Goal: Information Seeking & Learning: Learn about a topic

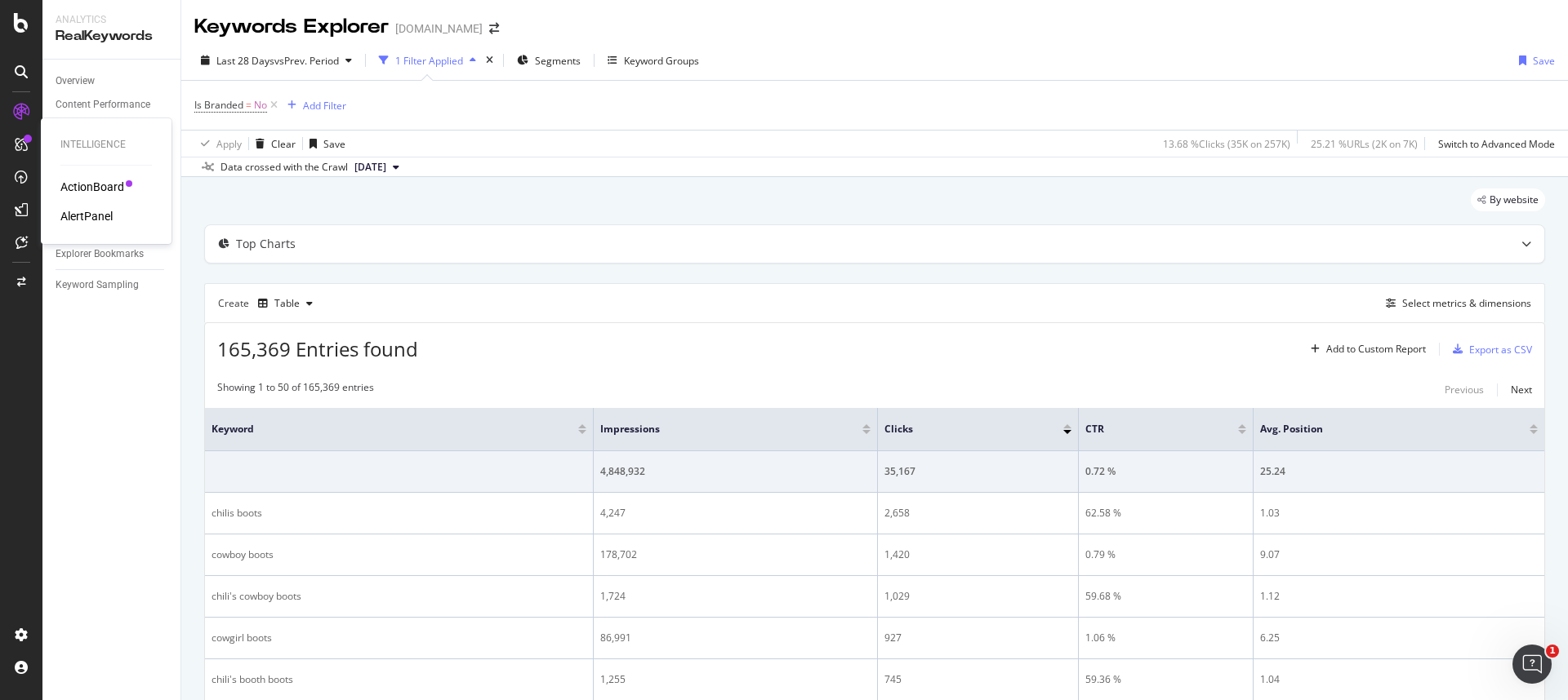
click at [81, 182] on div "ActionBoard" at bounding box center [91, 187] width 64 height 17
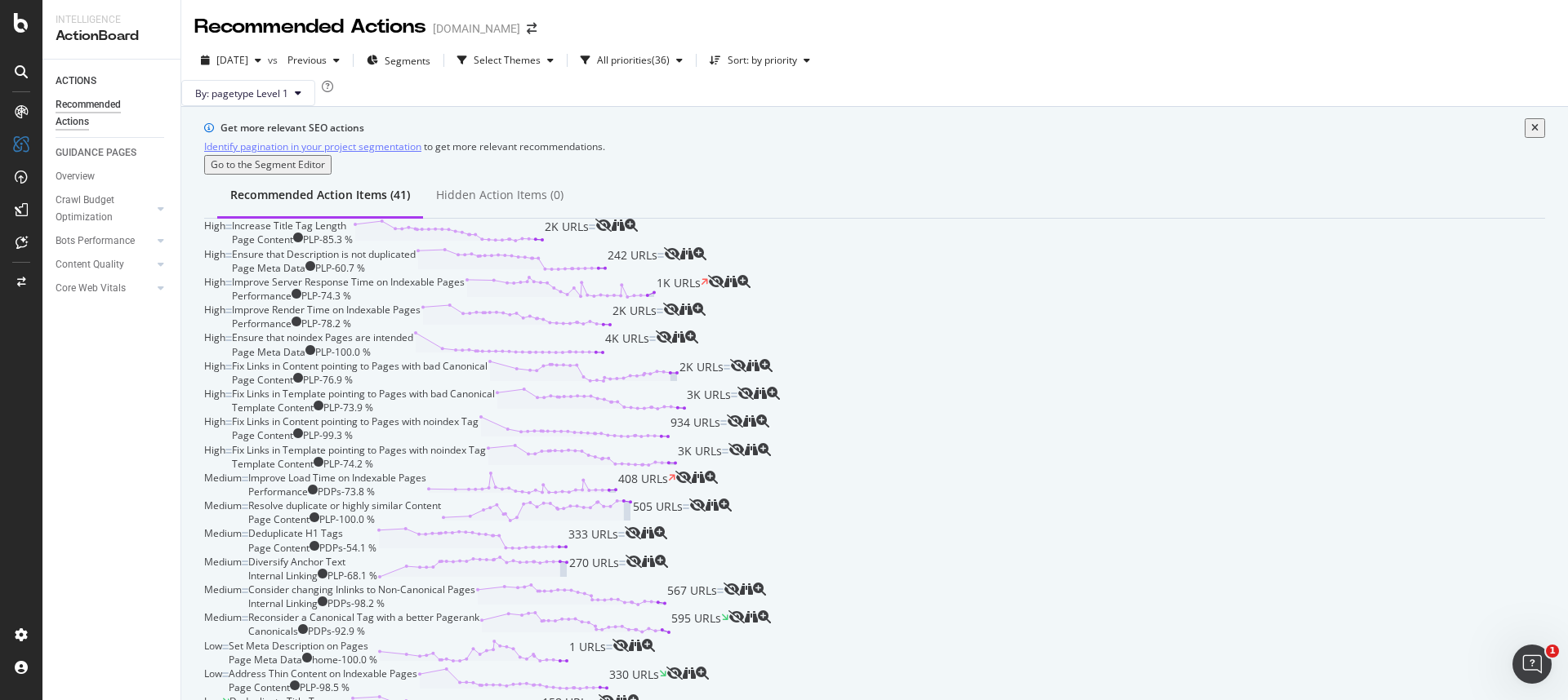
scroll to position [242, 0]
click at [613, 358] on div "Ensure that noindex Pages are intended Page Meta Data PLP - 100.0 % 4K URLs" at bounding box center [443, 345] width 423 height 27
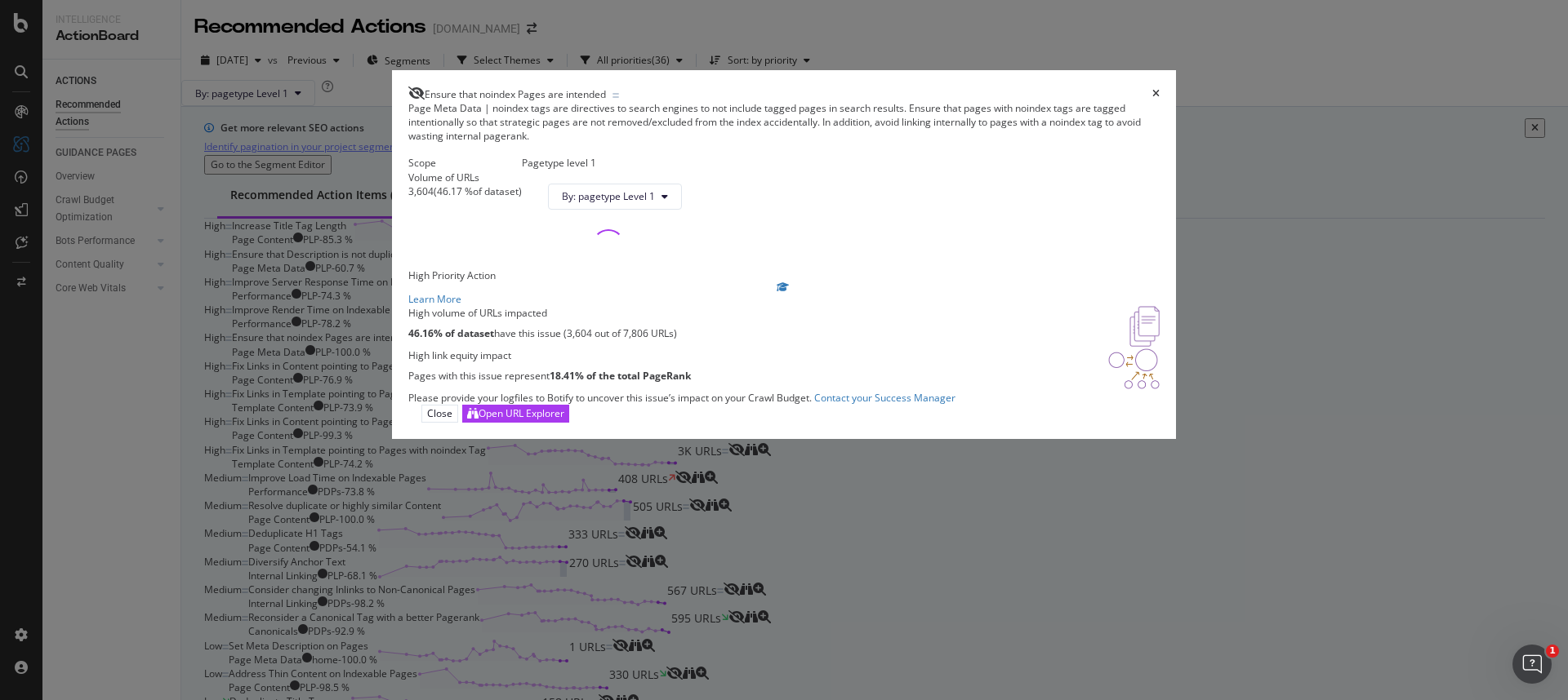
scroll to position [48, 0]
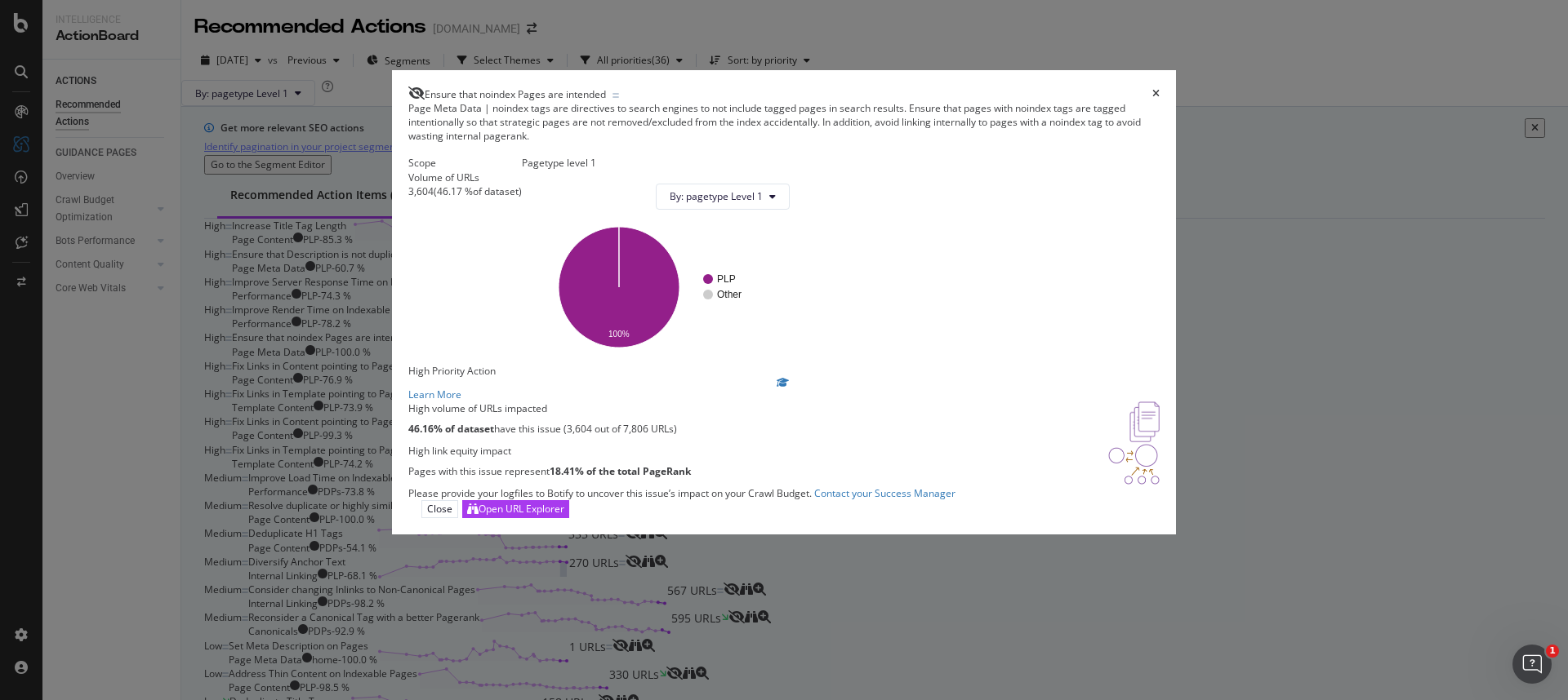
click at [353, 516] on div "Ensure that noindex Pages are intended Page Meta Data | noindex tags are direct…" at bounding box center [784, 350] width 1568 height 700
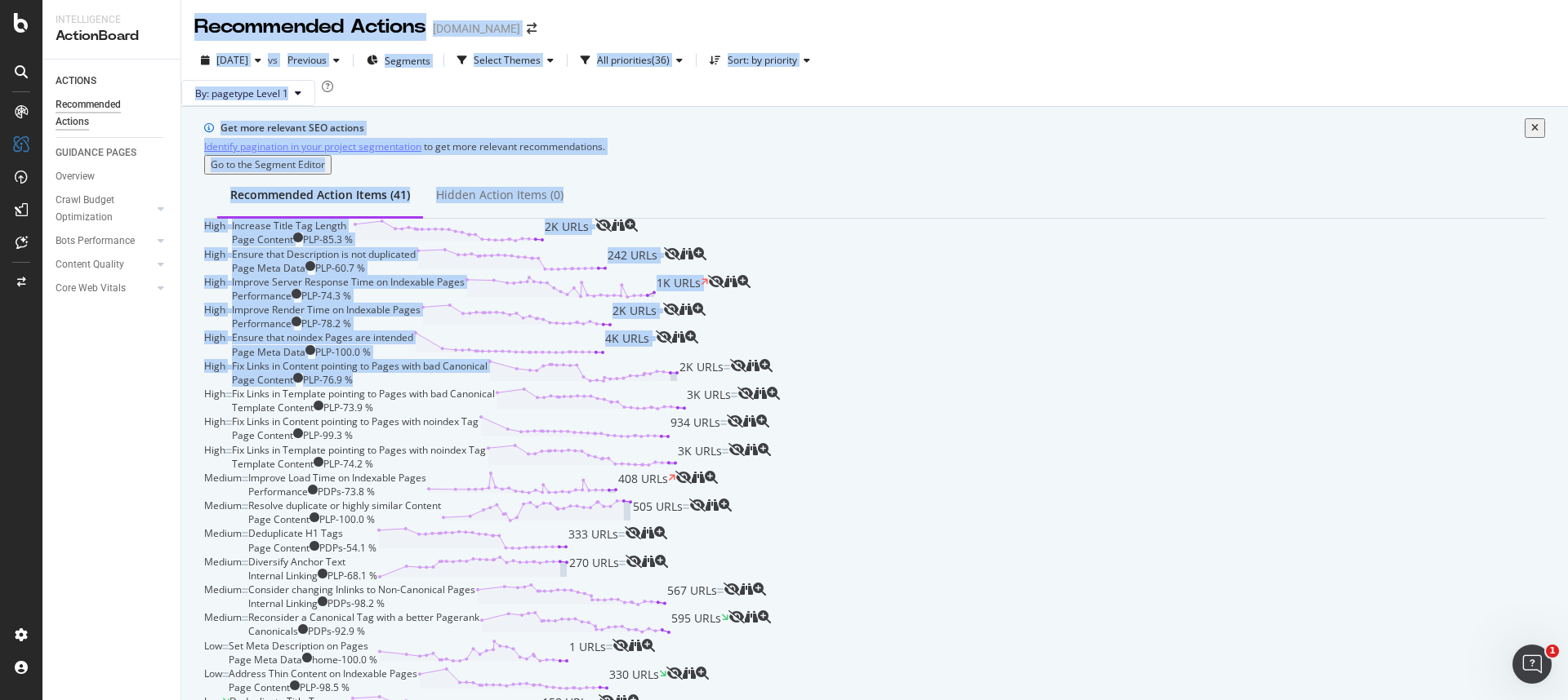
drag, startPoint x: 697, startPoint y: 477, endPoint x: 172, endPoint y: 471, distance: 525.0
click at [172, 471] on div "Intelligence ActionBoard ACTIONS Recommended Actions GUIDANCE PAGES Overview Cr…" at bounding box center [805, 711] width 1525 height 1423
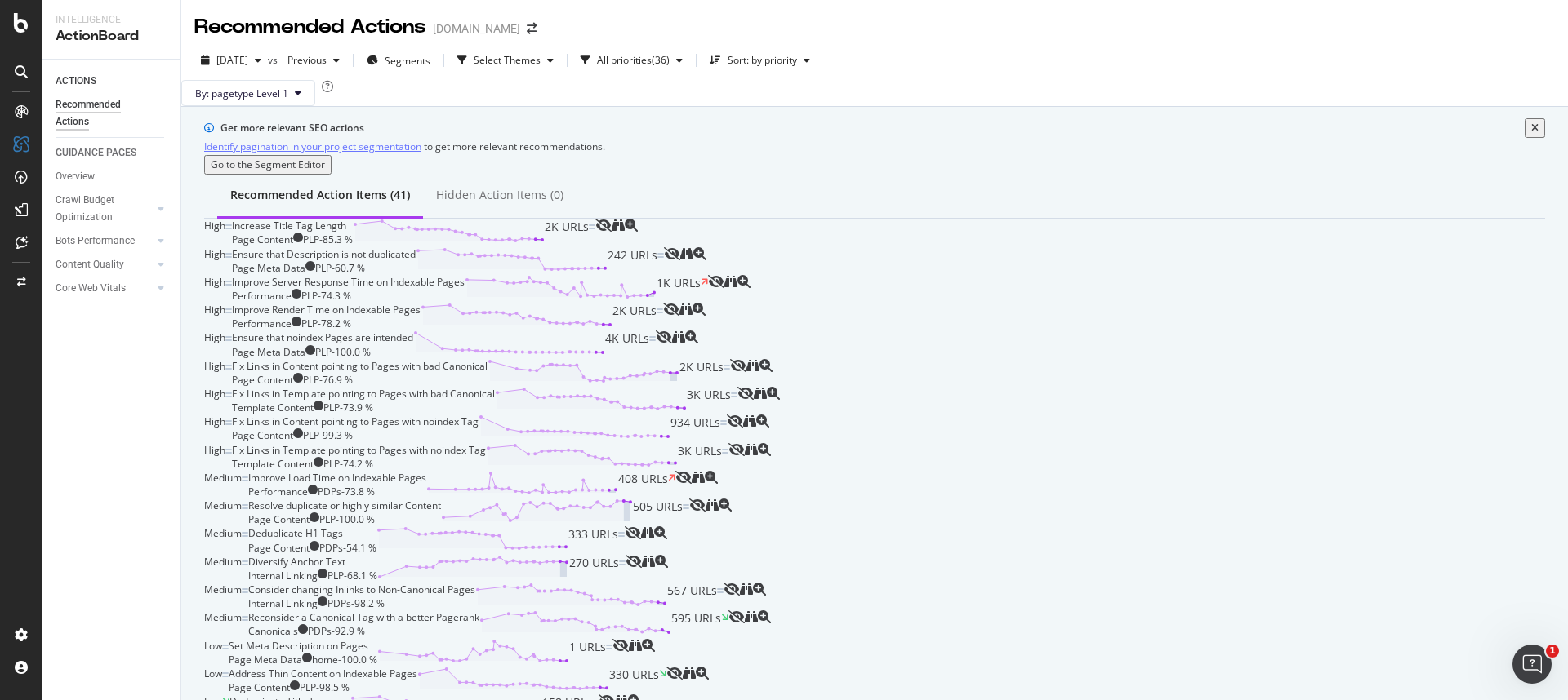
drag, startPoint x: 114, startPoint y: 503, endPoint x: 130, endPoint y: 500, distance: 16.3
click at [778, 442] on div "High Fix Links in Content pointing to Pages with noindex Tag Page Content PLP -…" at bounding box center [874, 428] width 1341 height 27
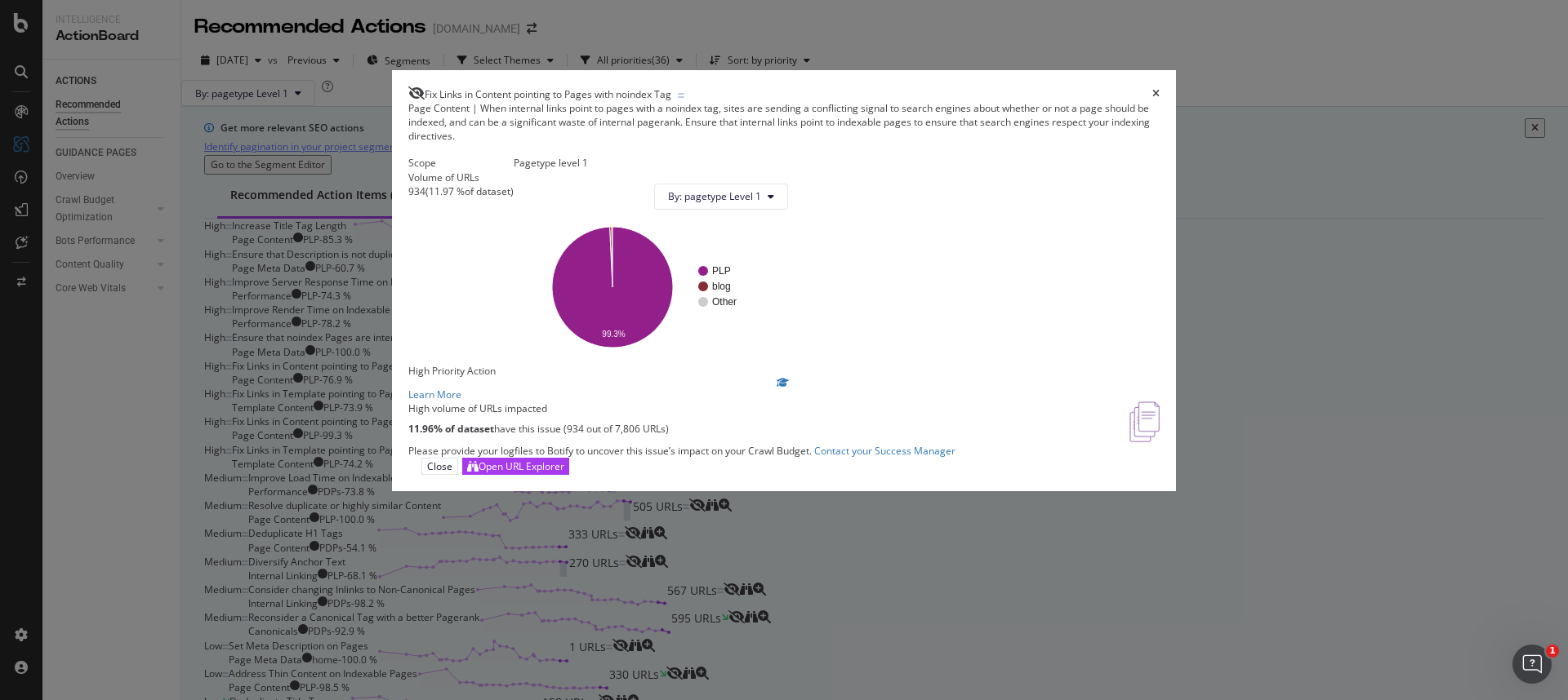
click at [1235, 396] on div "Fix Links in Content pointing to Pages with noindex Tag Page Content | When int…" at bounding box center [784, 350] width 1568 height 700
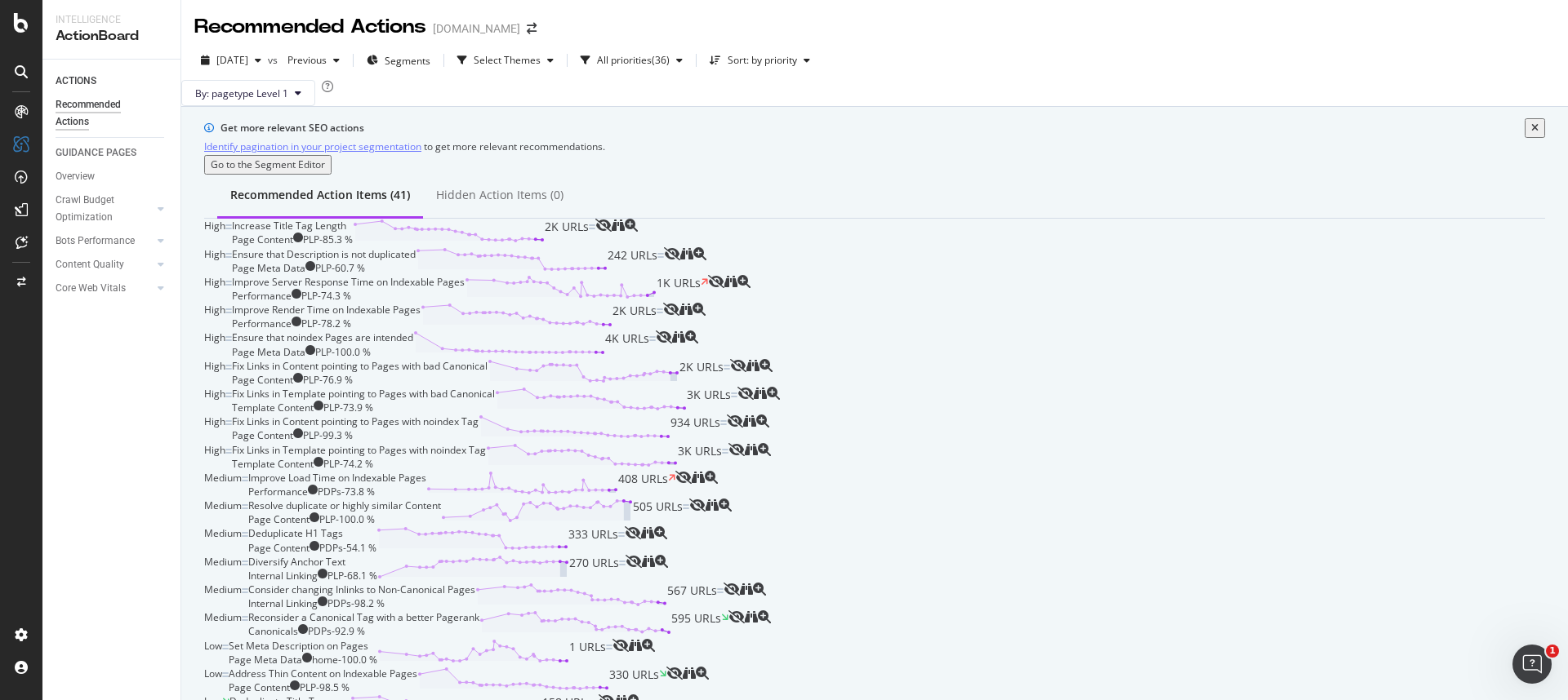
scroll to position [495, 0]
click at [485, 443] on div "Fix Links in Template pointing to Pages with noindex Tag" at bounding box center [359, 450] width 253 height 14
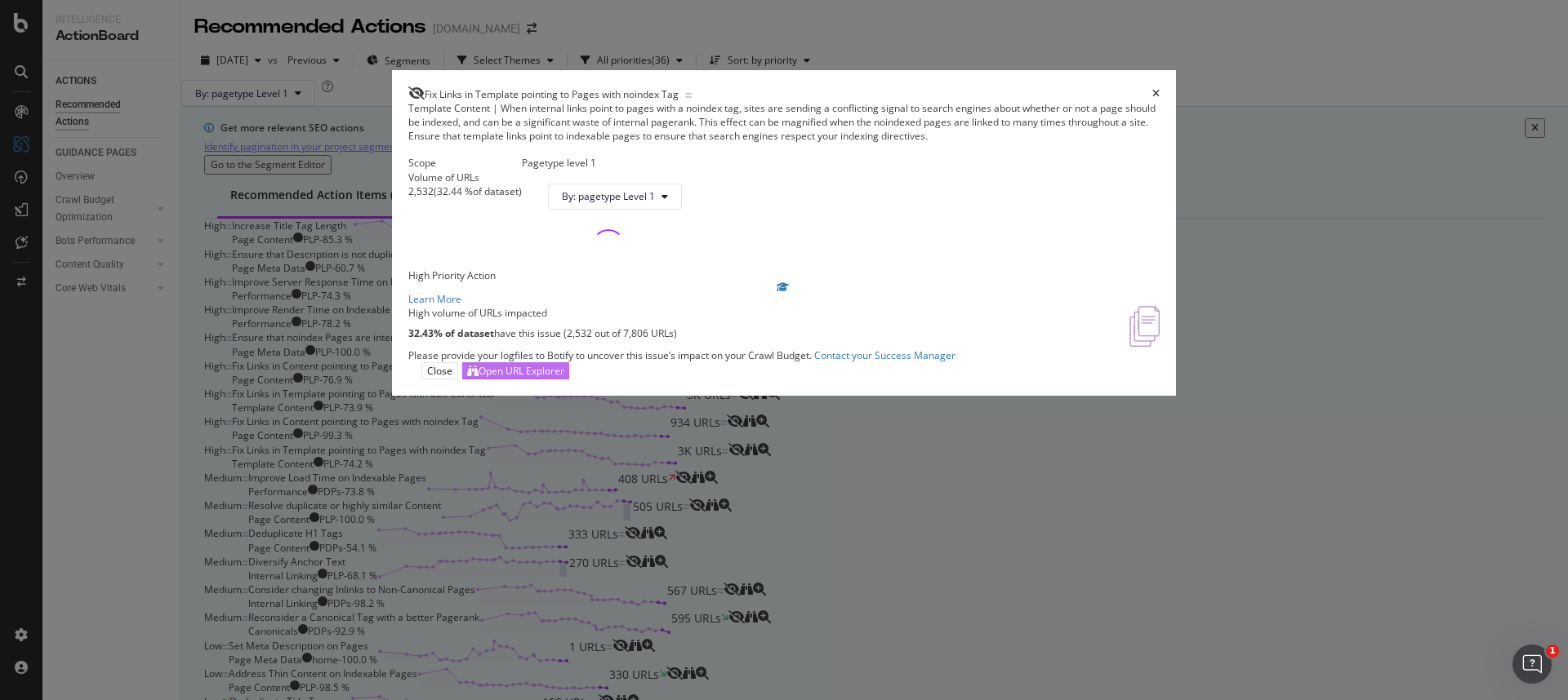
click at [564, 378] on div "Open URL Explorer" at bounding box center [521, 371] width 85 height 14
click at [321, 294] on div "Fix Links in Template pointing to Pages with noindex Tag Template Content | Whe…" at bounding box center [784, 350] width 1568 height 700
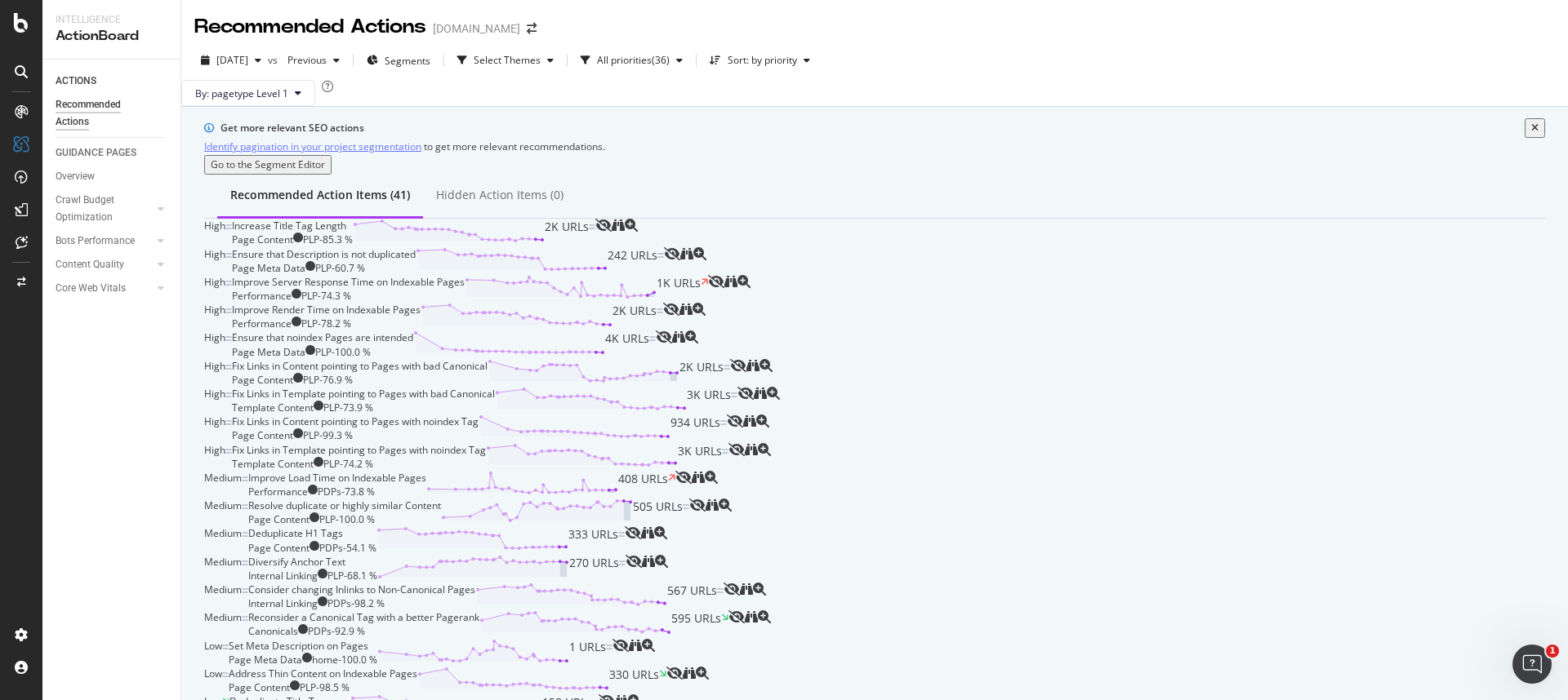
click at [478, 428] on div "Page Content PLP - 99.3 %" at bounding box center [355, 435] width 247 height 14
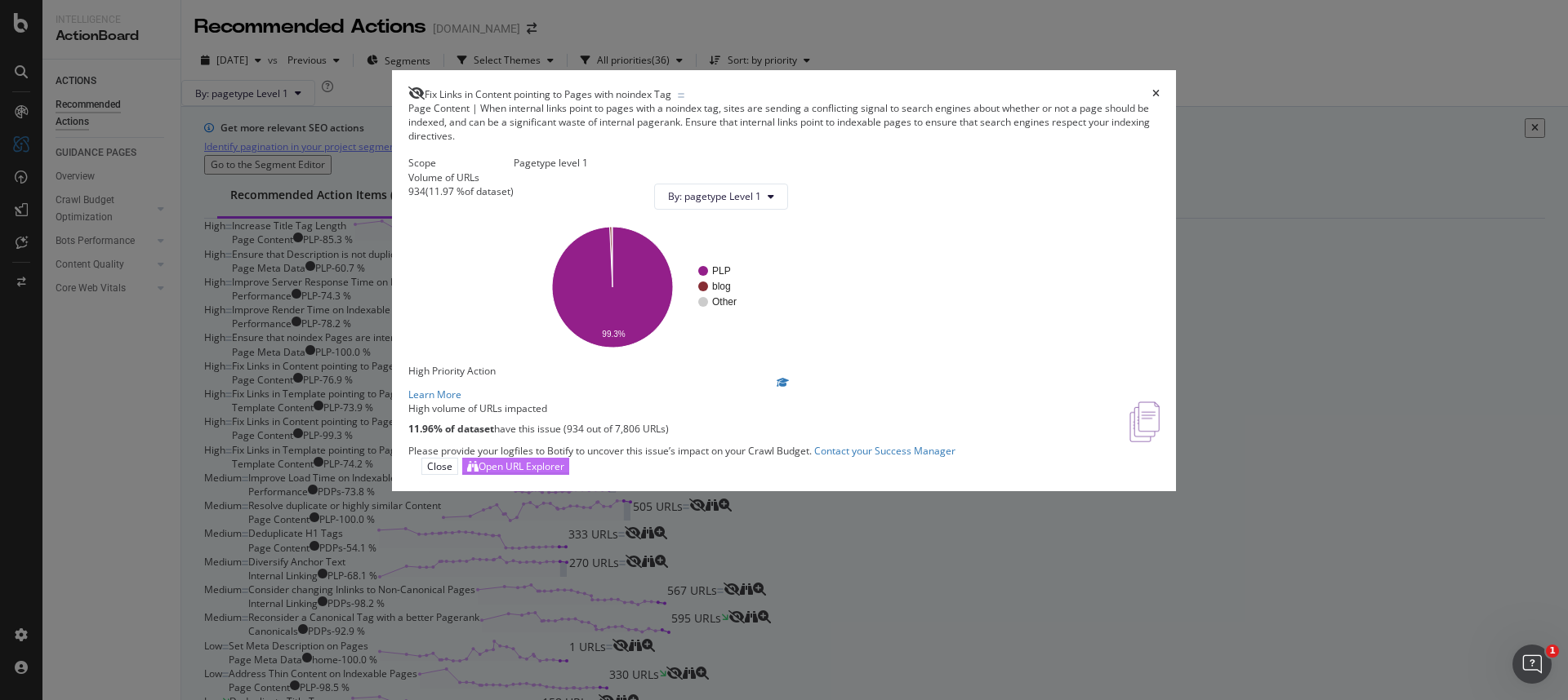
click at [564, 473] on div "Open URL Explorer" at bounding box center [521, 466] width 85 height 14
click at [1307, 185] on div "Fix Links in Content pointing to Pages with noindex Tag Page Content | When int…" at bounding box center [784, 350] width 1568 height 700
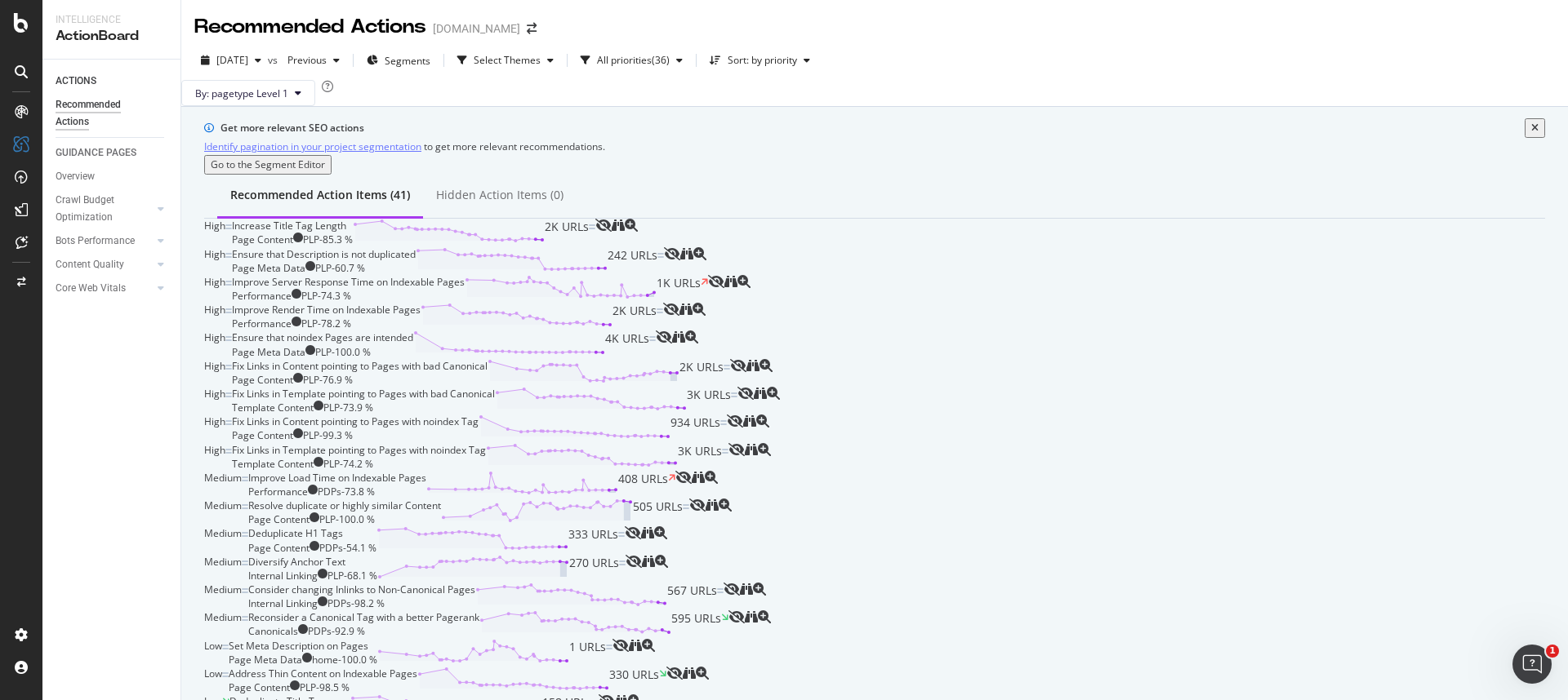
scroll to position [175, 0]
click at [465, 302] on div "Performance PLP - 74.3 %" at bounding box center [348, 296] width 233 height 14
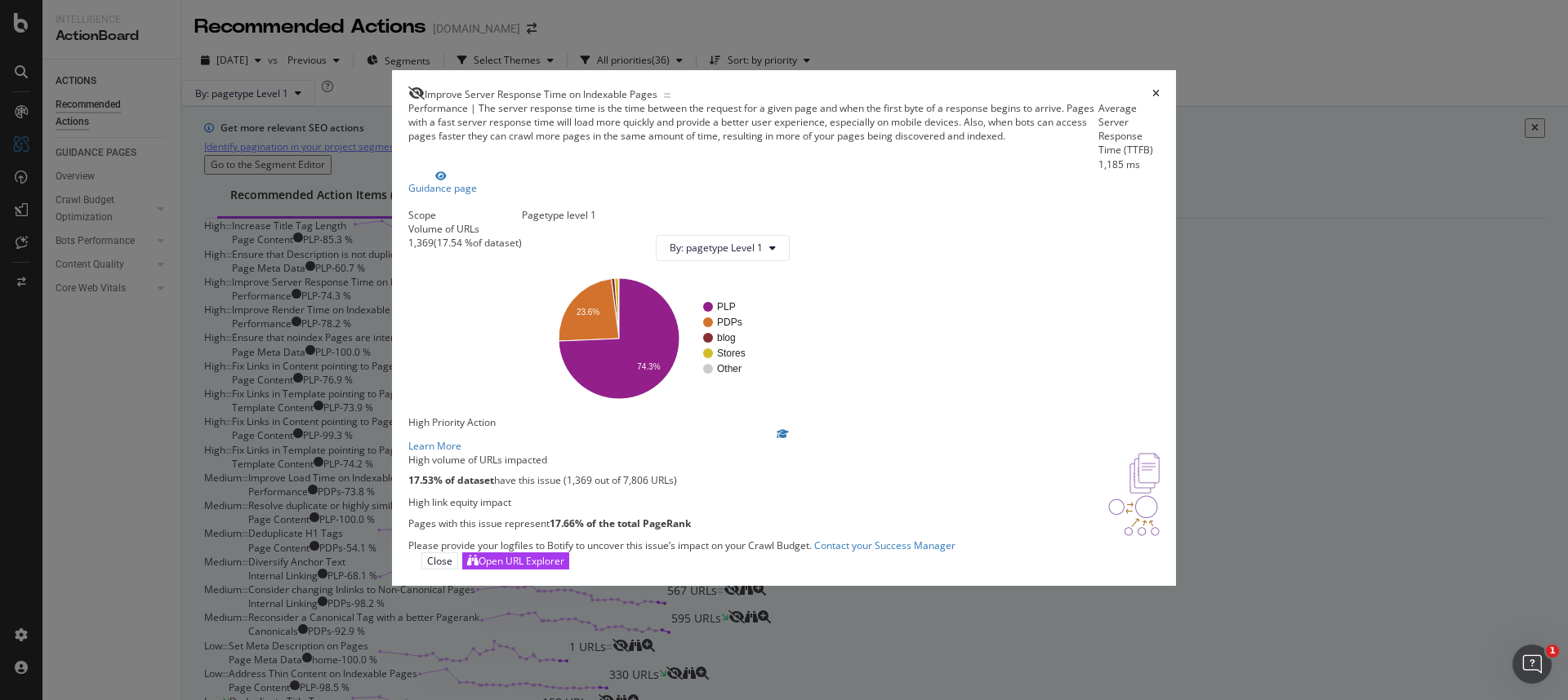
scroll to position [128, 0]
click at [373, 336] on div "Improve Server Response Time on Indexable Pages Performance | The server respon…" at bounding box center [784, 350] width 1568 height 700
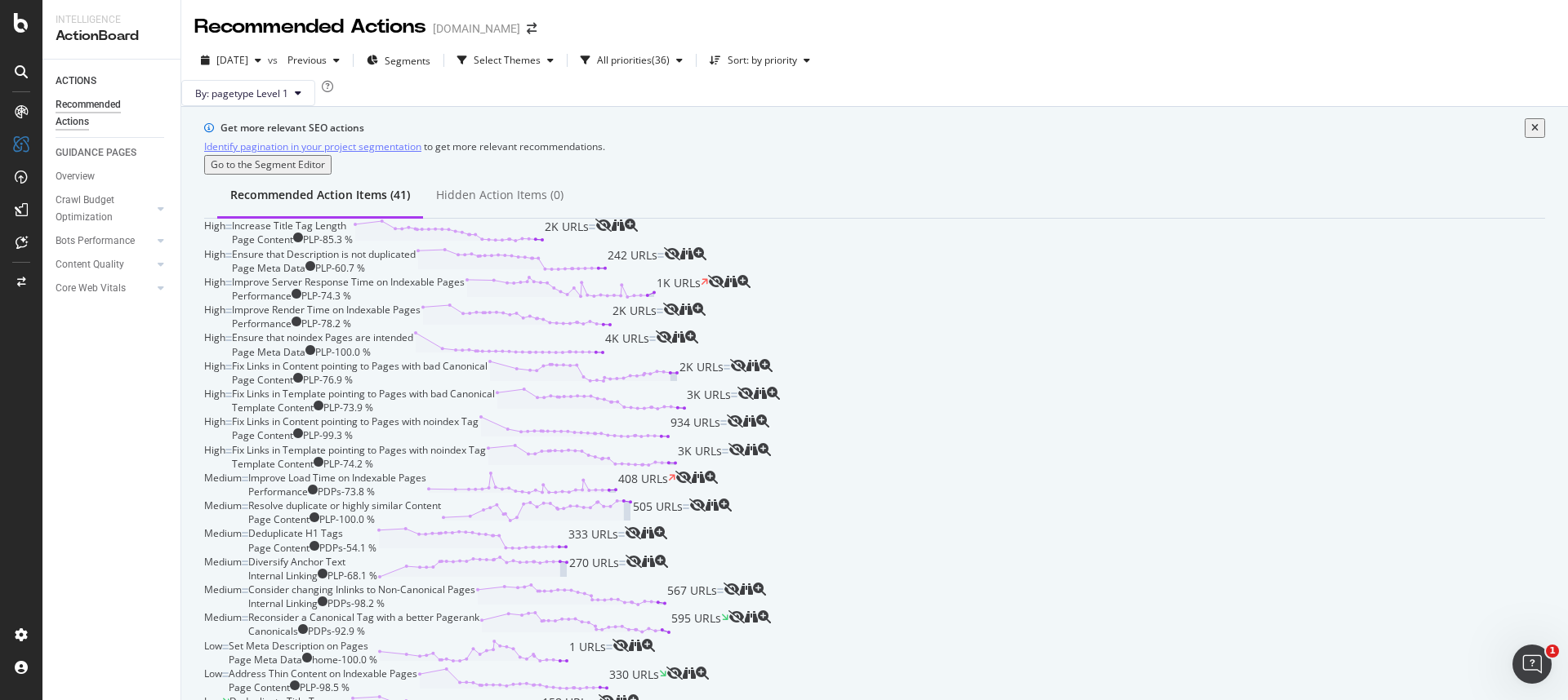
click at [708, 302] on div "Improve Server Response Time on Indexable Pages Performance PLP - 74.3 % 1K URLs" at bounding box center [470, 289] width 476 height 27
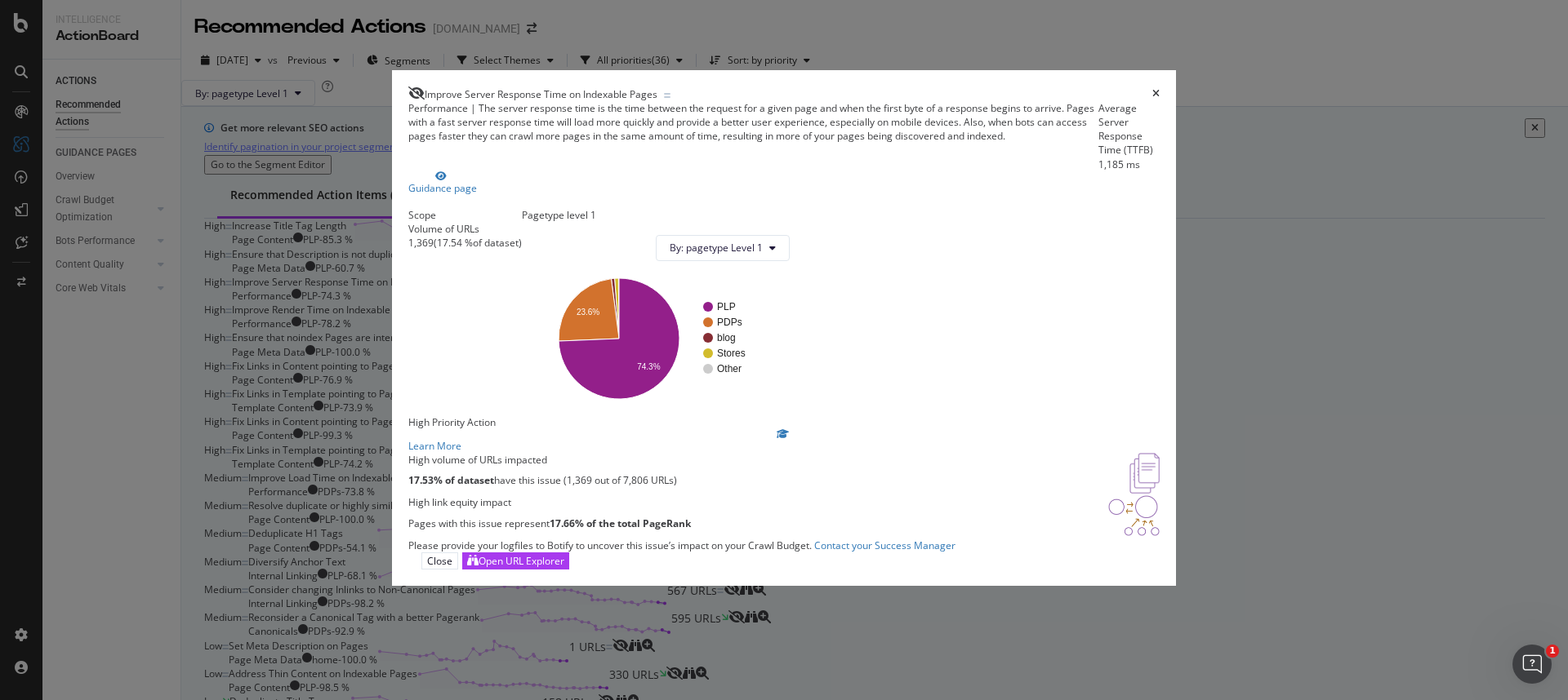
scroll to position [128, 0]
click at [564, 567] on div "Open URL Explorer" at bounding box center [521, 561] width 85 height 14
drag, startPoint x: 1259, startPoint y: 98, endPoint x: 1248, endPoint y: 95, distance: 11.4
click at [1253, 93] on div "Improve Server Response Time on Indexable Pages Performance | The server respon…" at bounding box center [784, 350] width 1568 height 700
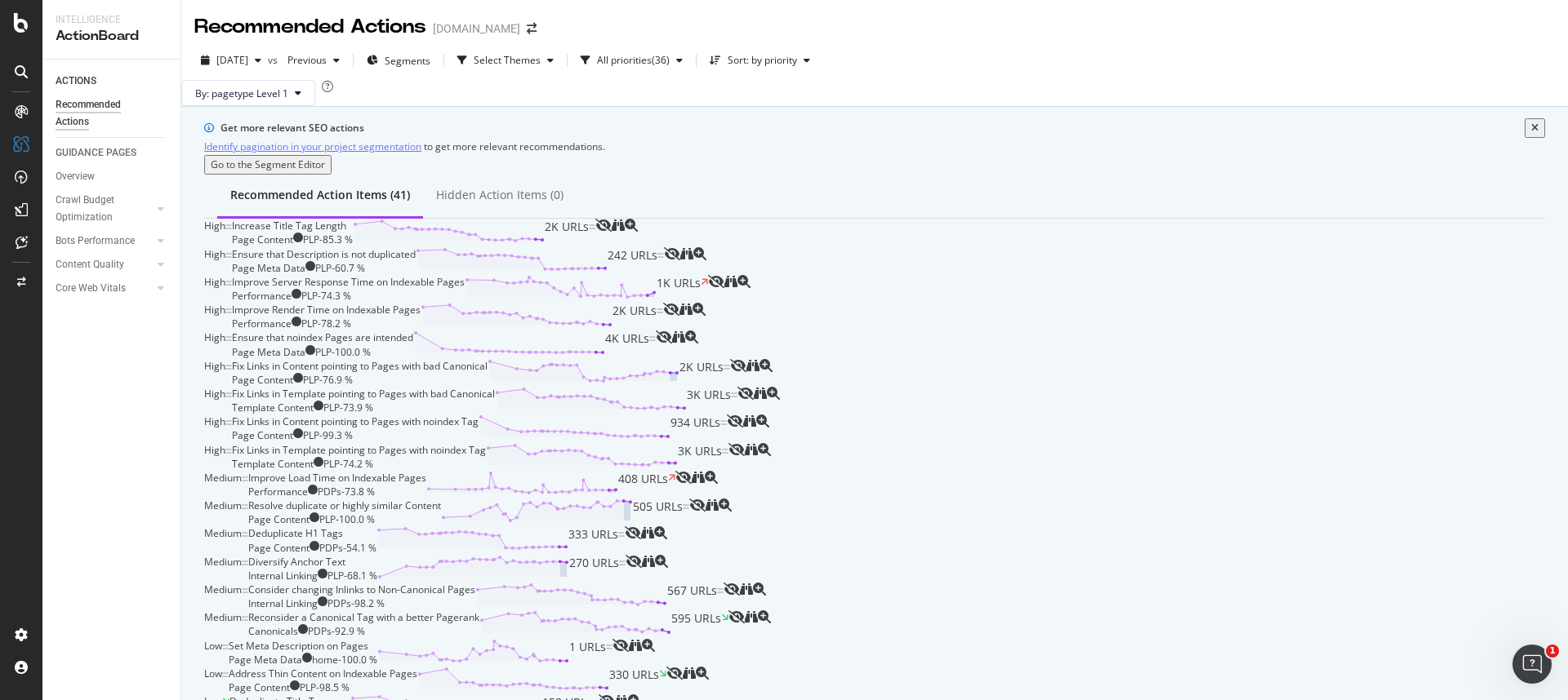
scroll to position [1596, 0]
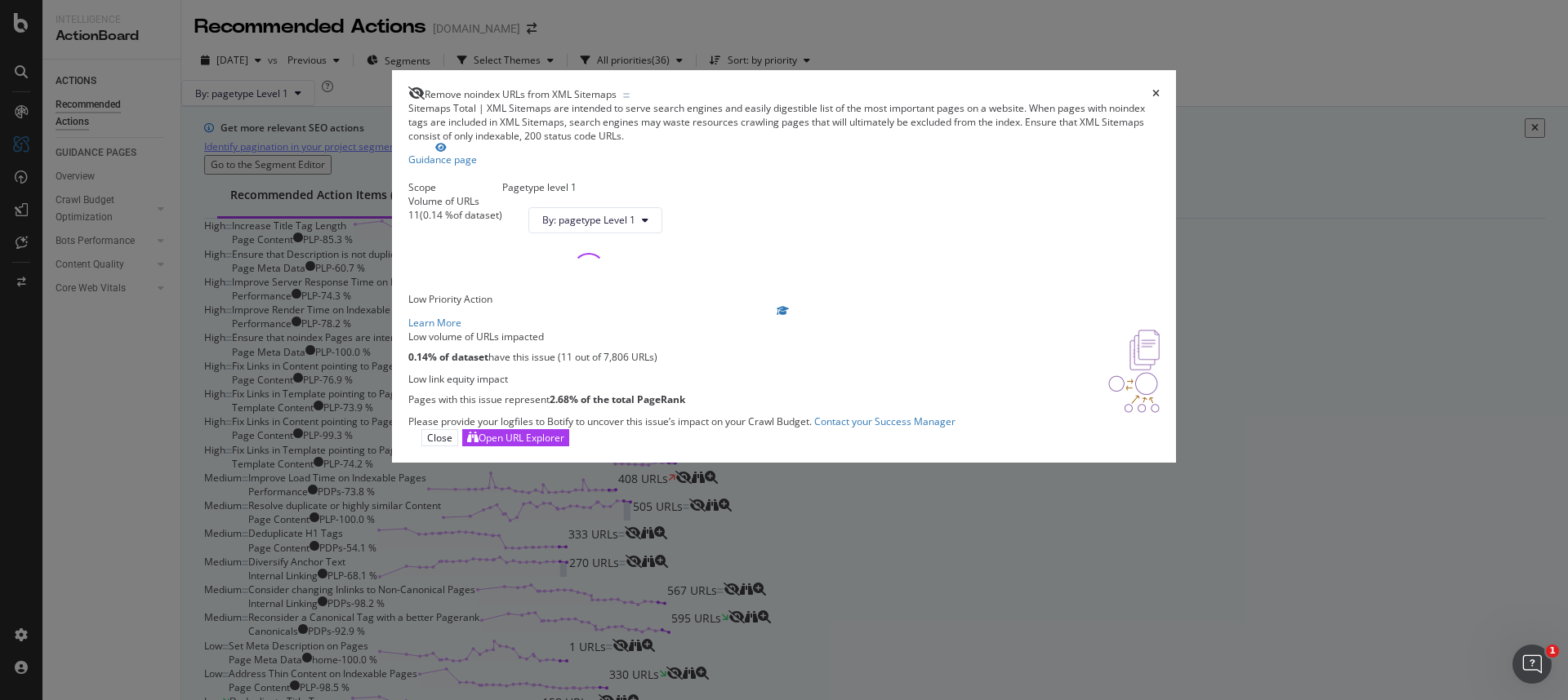
scroll to position [71, 0]
click at [1215, 491] on div "Remove noindex URLs from XML Sitemaps Sitemaps Total | XML Sitemaps are intende…" at bounding box center [784, 350] width 1568 height 700
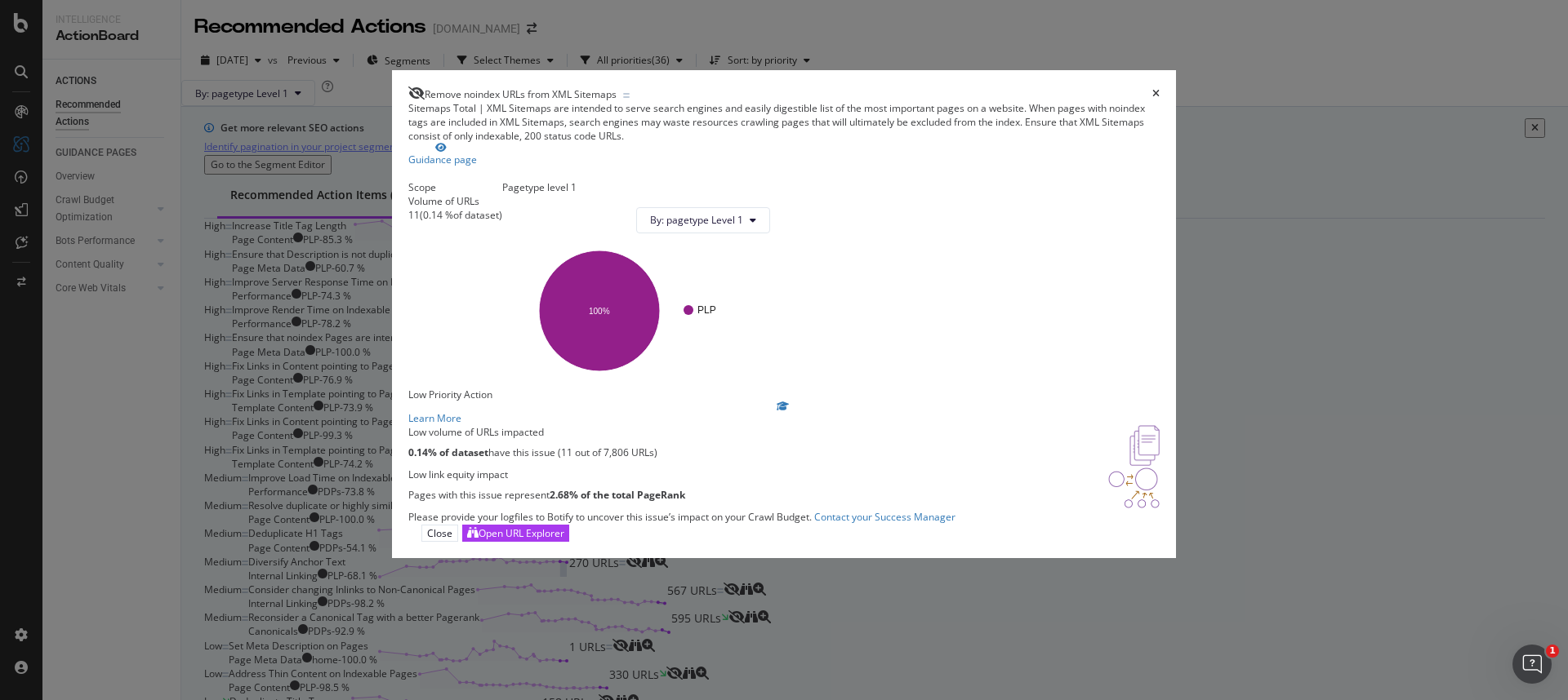
scroll to position [99, 0]
click at [564, 540] on div "Open URL Explorer" at bounding box center [521, 533] width 85 height 14
drag, startPoint x: 1326, startPoint y: 114, endPoint x: 1340, endPoint y: 0, distance: 114.9
click at [1326, 111] on div "Remove noindex URLs from XML Sitemaps Sitemaps Total | XML Sitemaps are intende…" at bounding box center [784, 350] width 1568 height 700
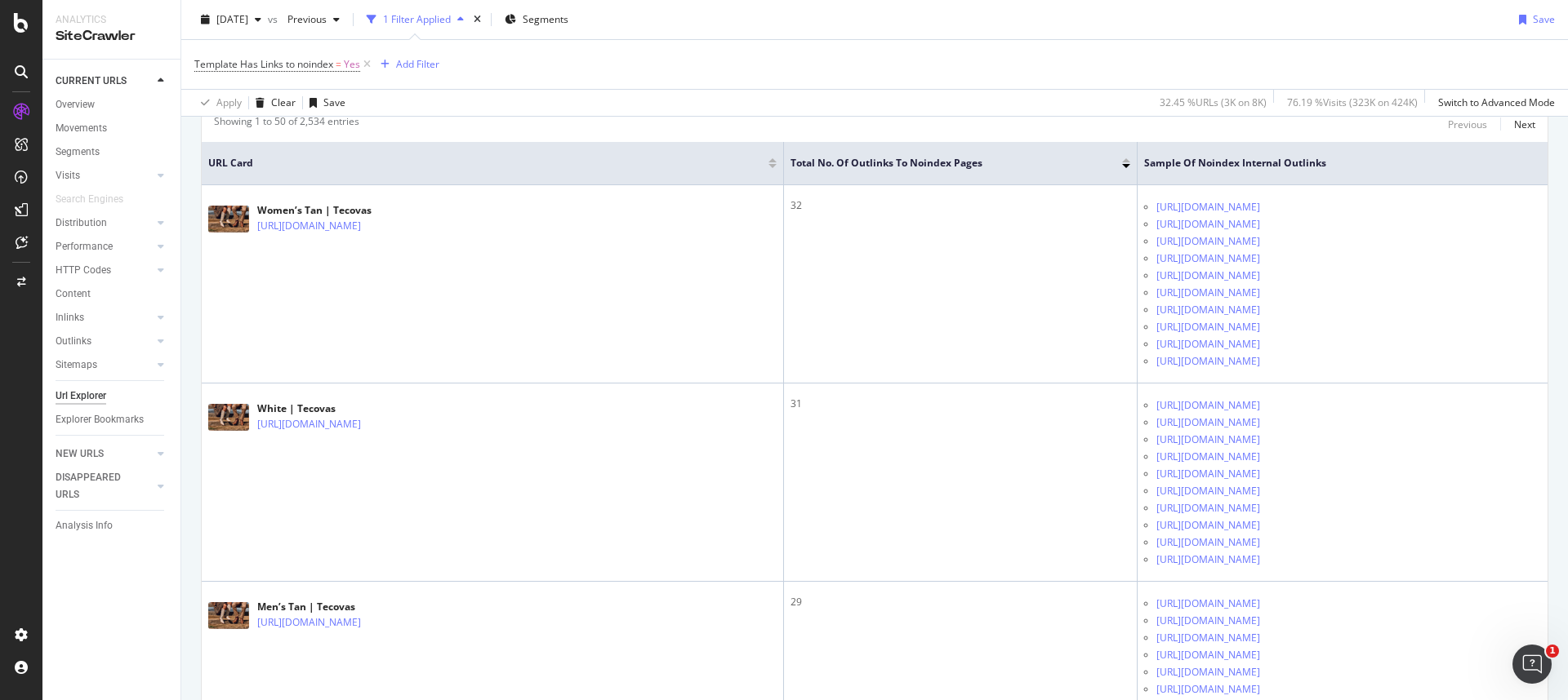
scroll to position [875, 0]
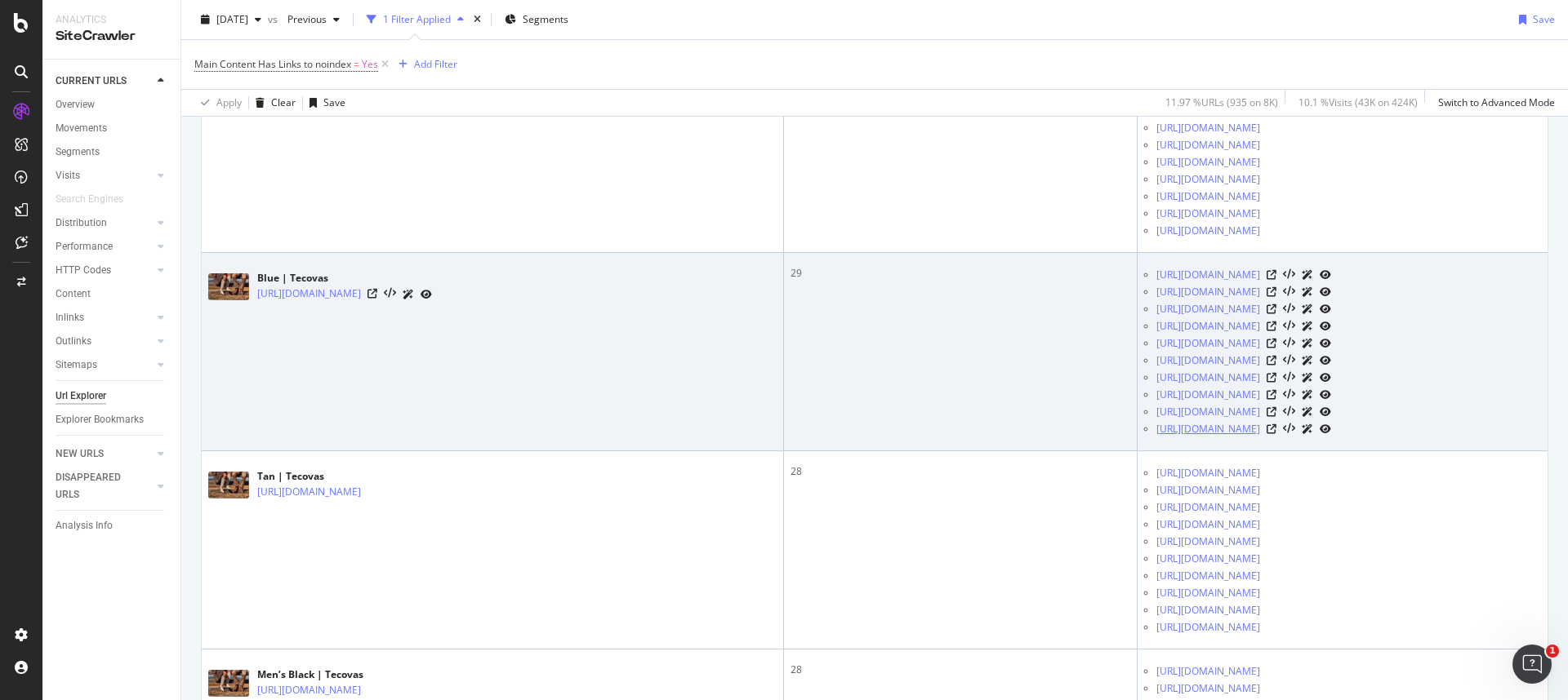
scroll to position [1413, 0]
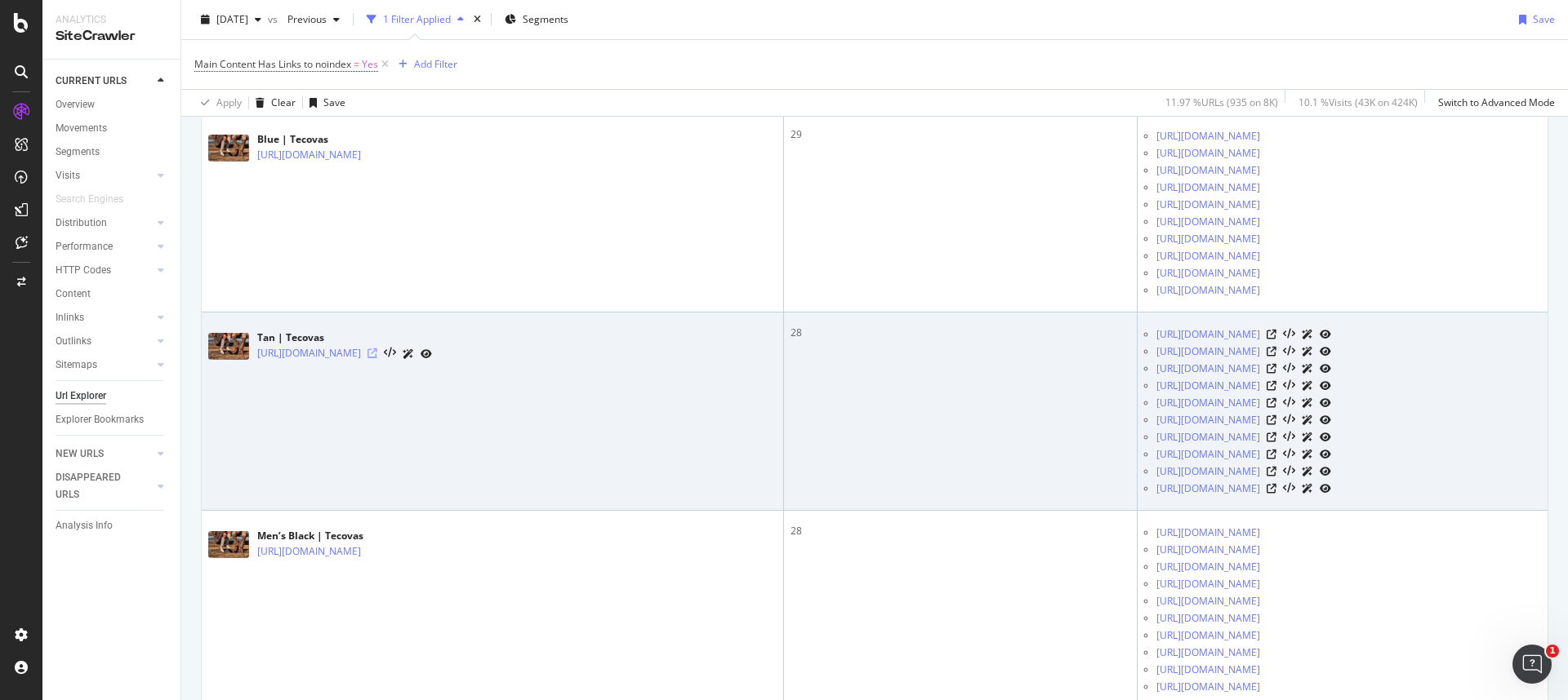
click at [377, 351] on icon at bounding box center [372, 353] width 10 height 10
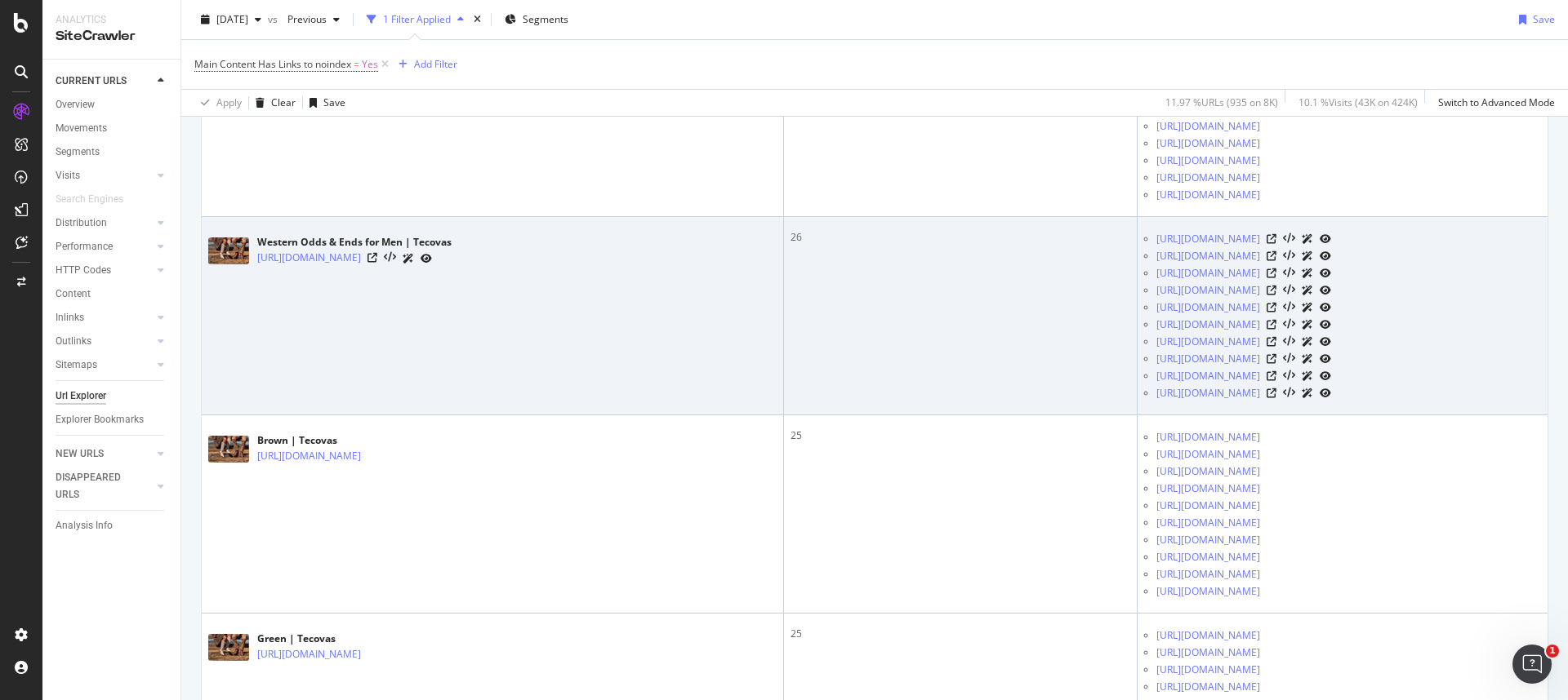
scroll to position [2953, 0]
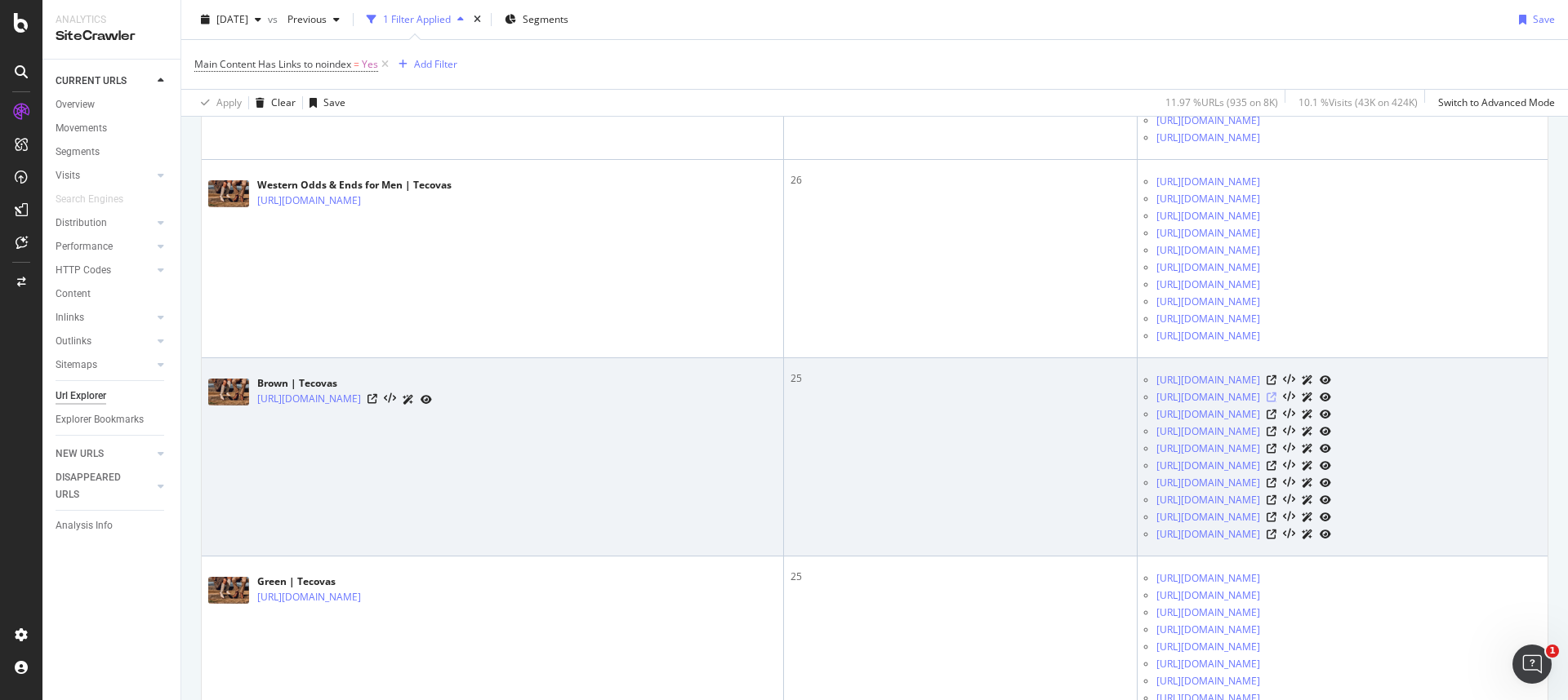
click at [1276, 398] on icon at bounding box center [1271, 398] width 10 height 10
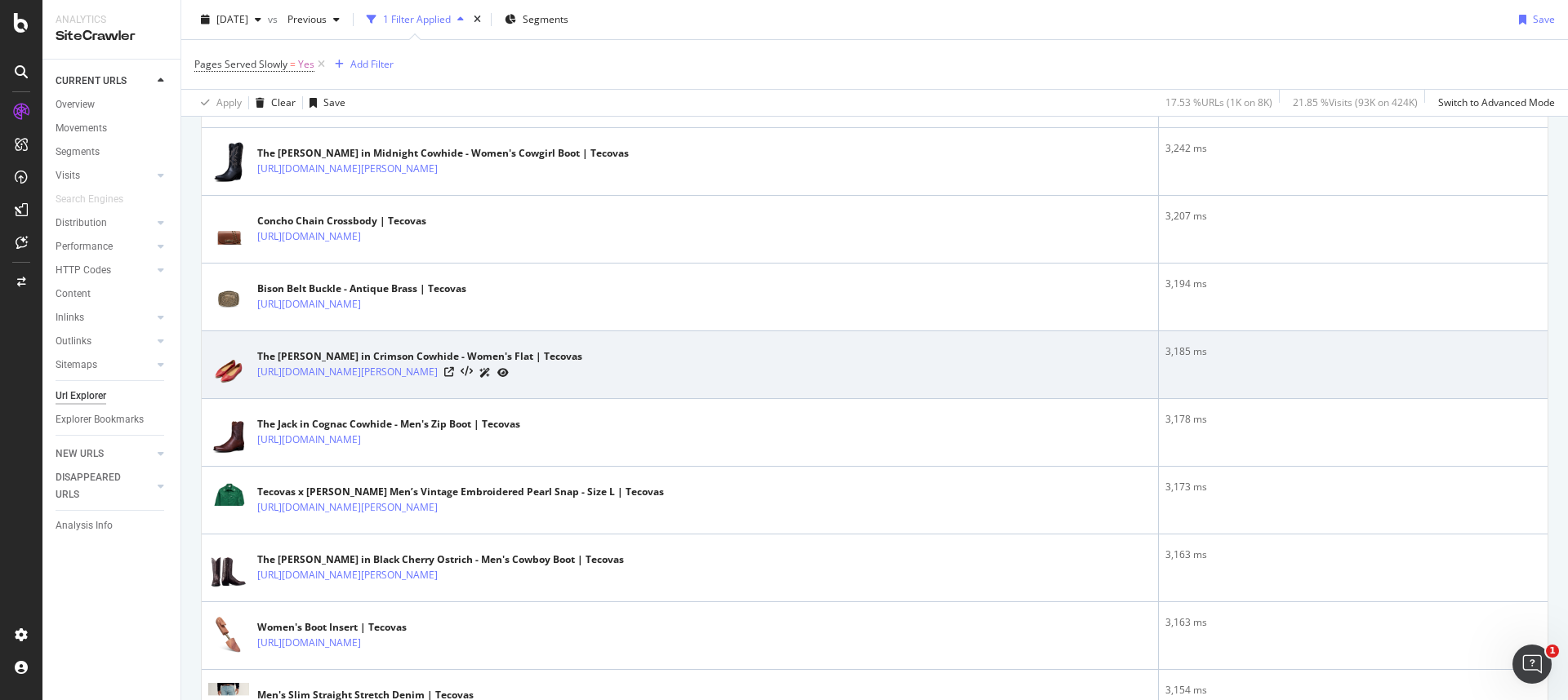
scroll to position [1820, 0]
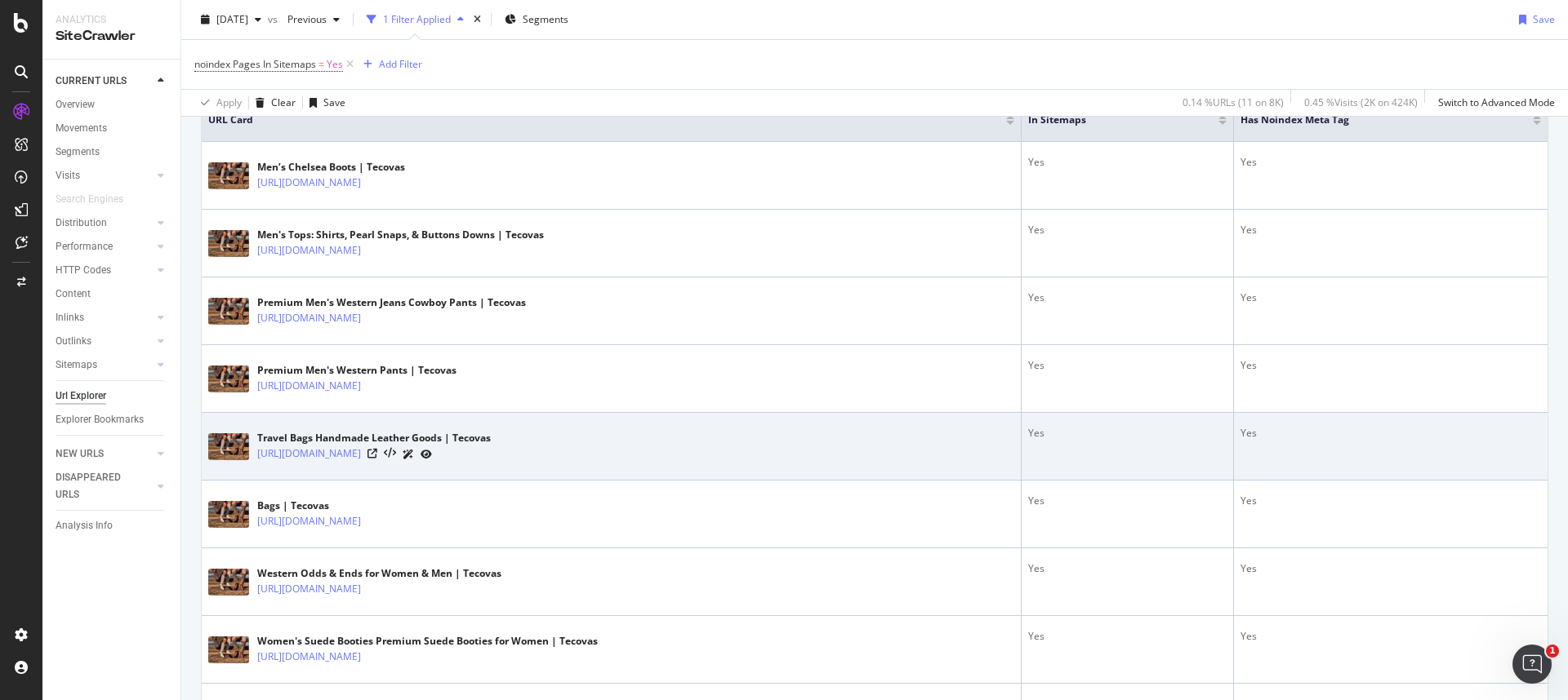
scroll to position [667, 0]
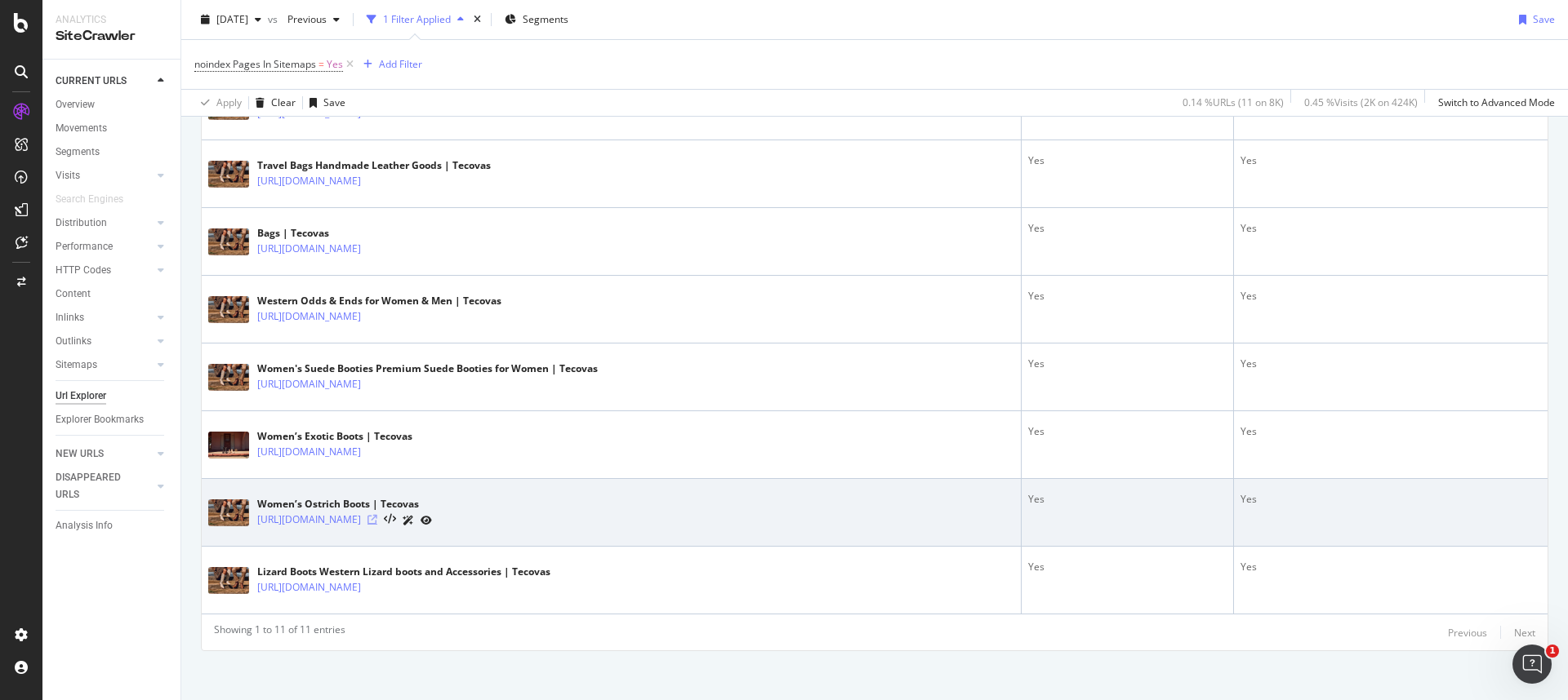
click at [377, 518] on icon at bounding box center [372, 519] width 10 height 10
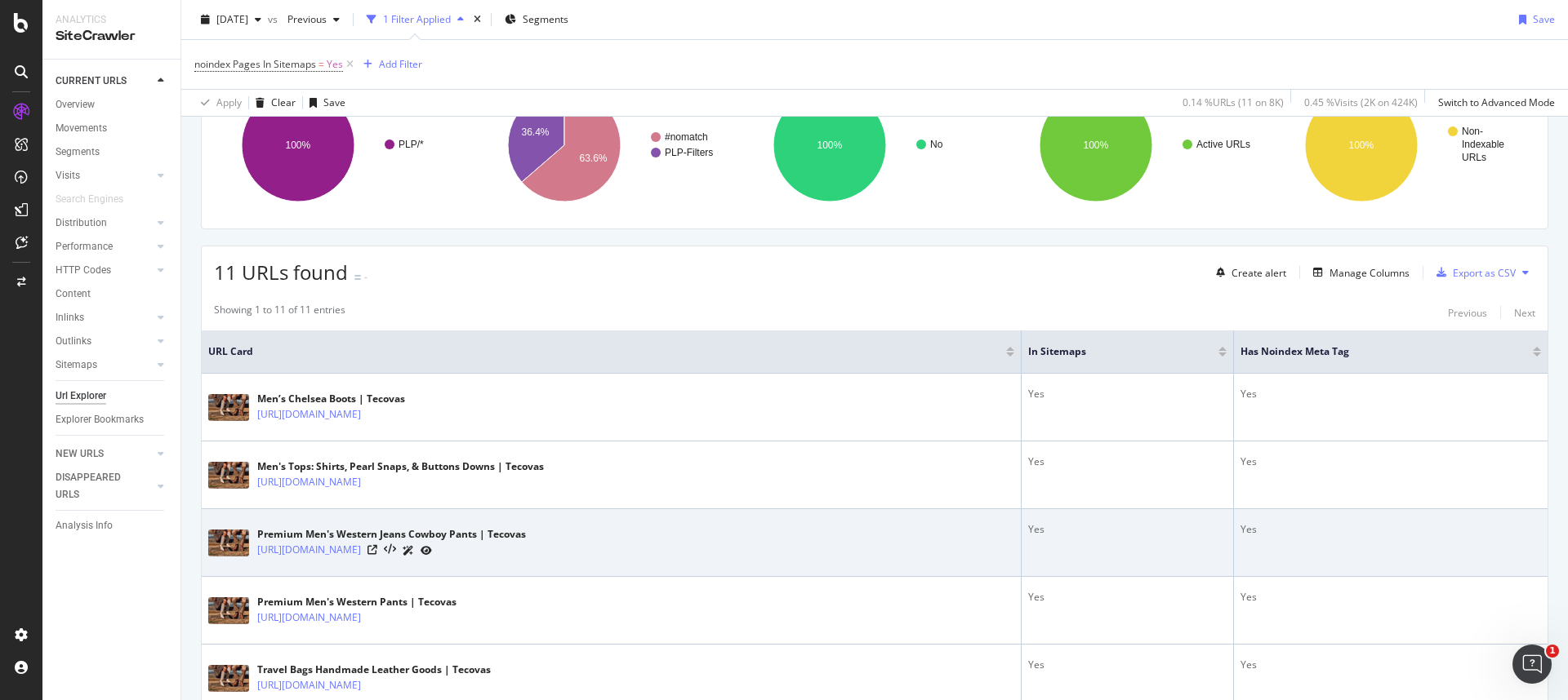
scroll to position [249, 0]
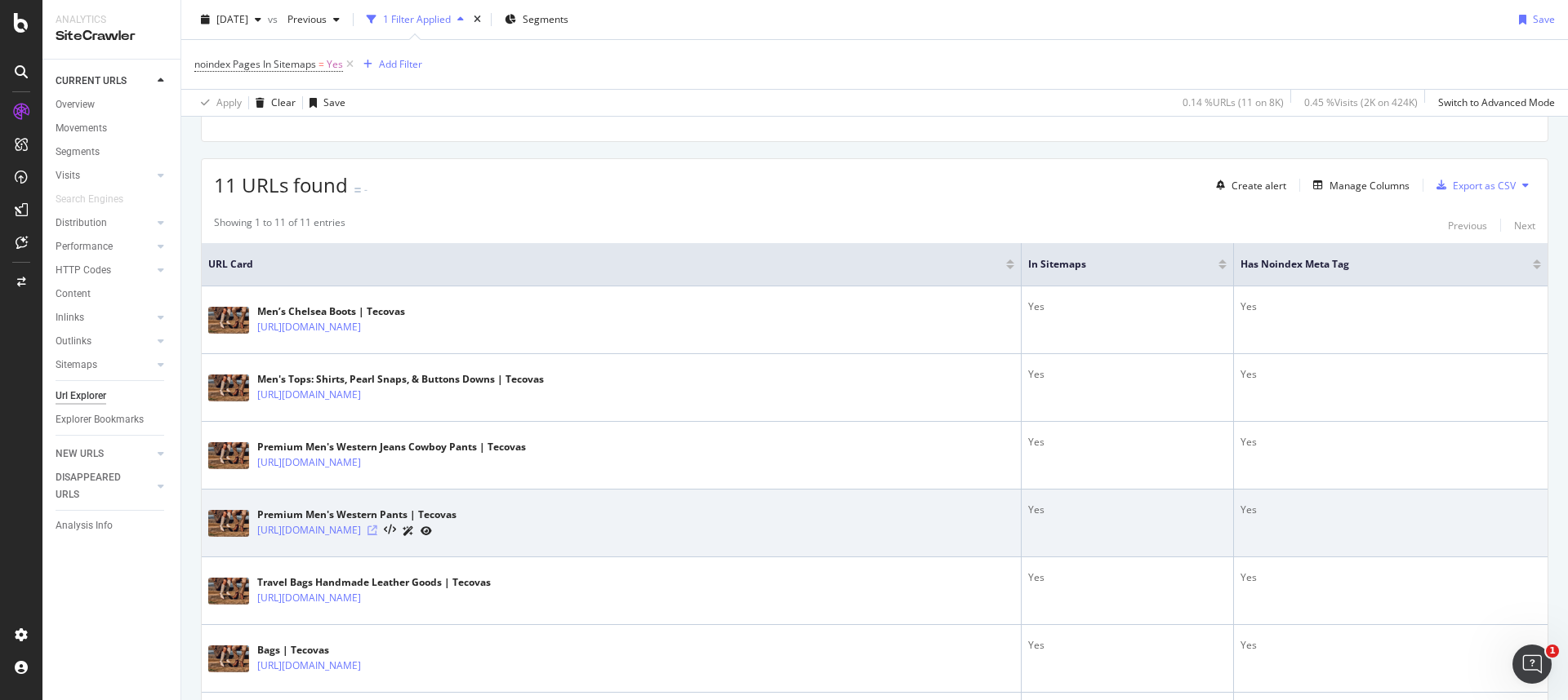
click at [377, 529] on icon at bounding box center [372, 530] width 10 height 10
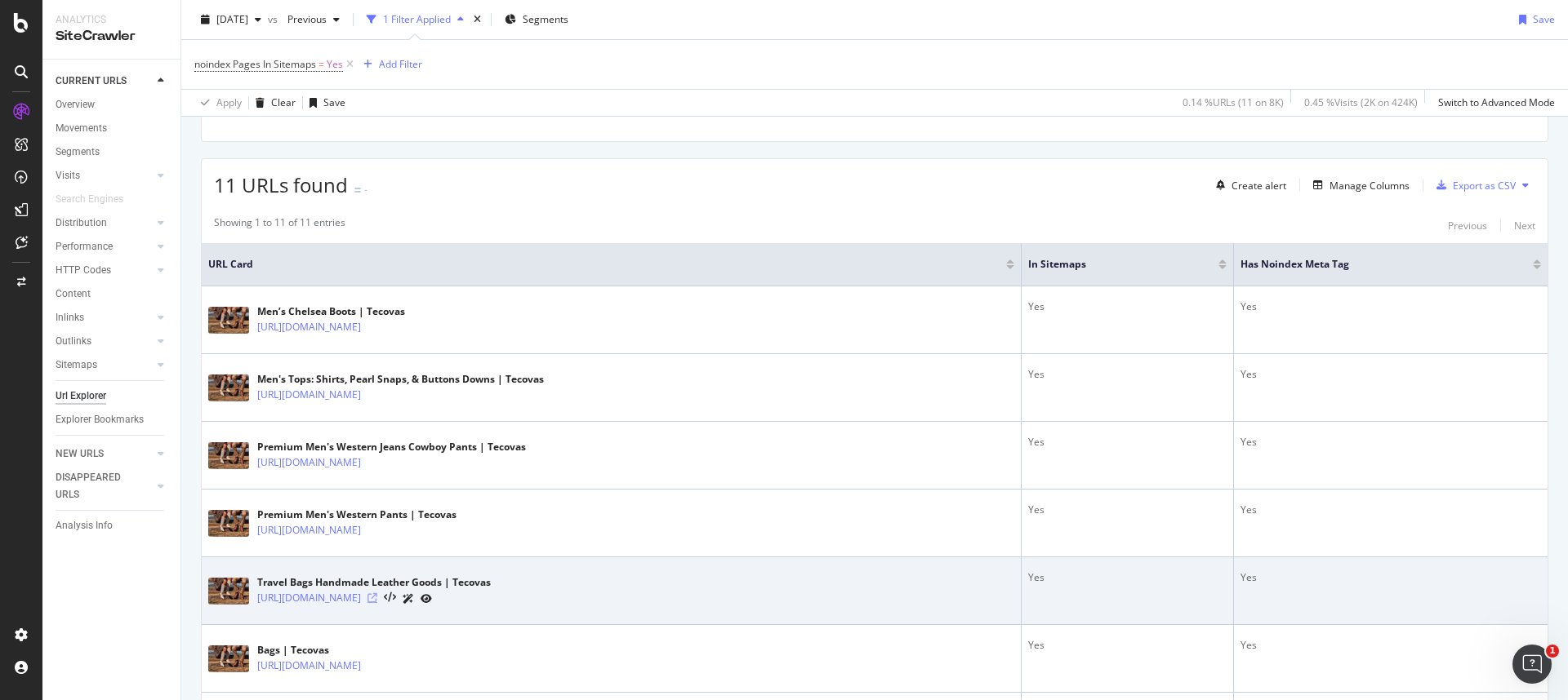
click at [377, 597] on icon at bounding box center [372, 598] width 10 height 10
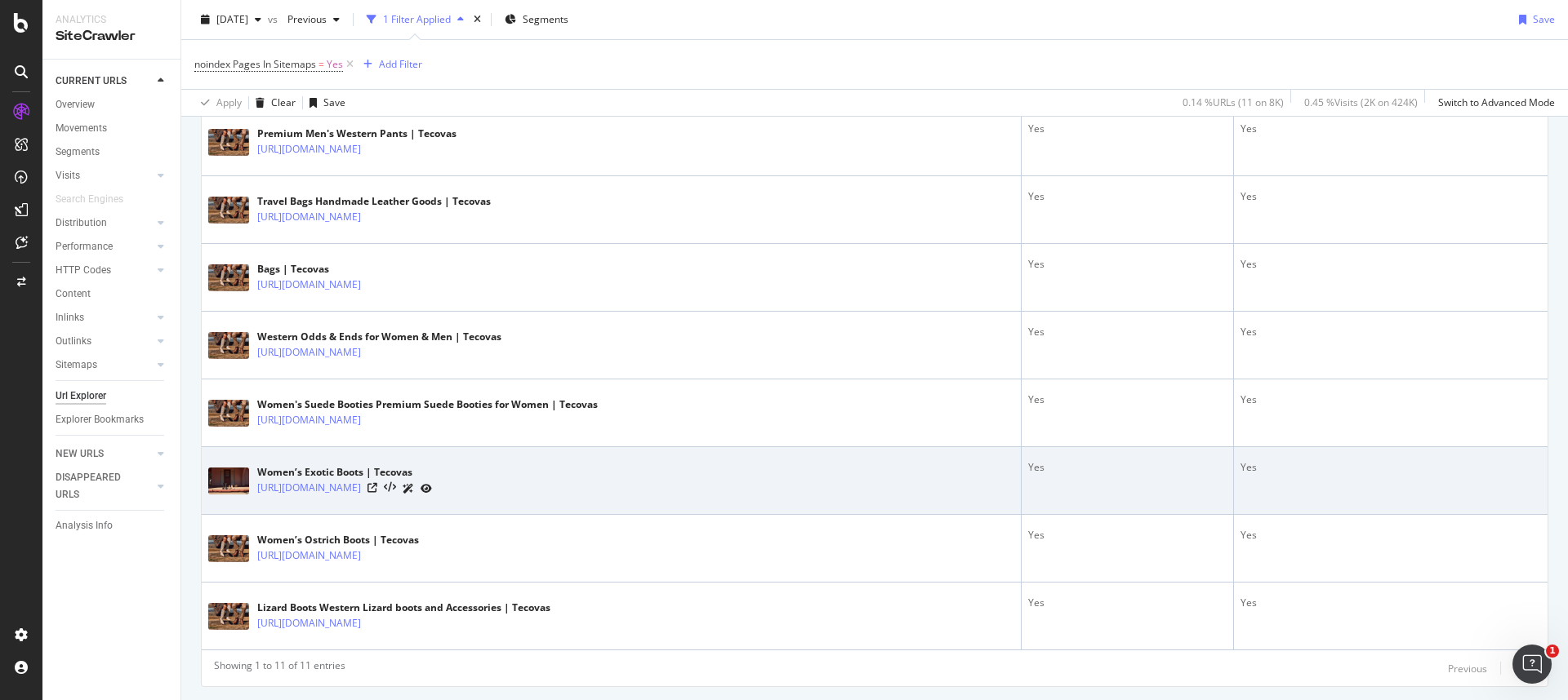
scroll to position [633, 0]
click at [377, 485] on icon at bounding box center [372, 485] width 10 height 10
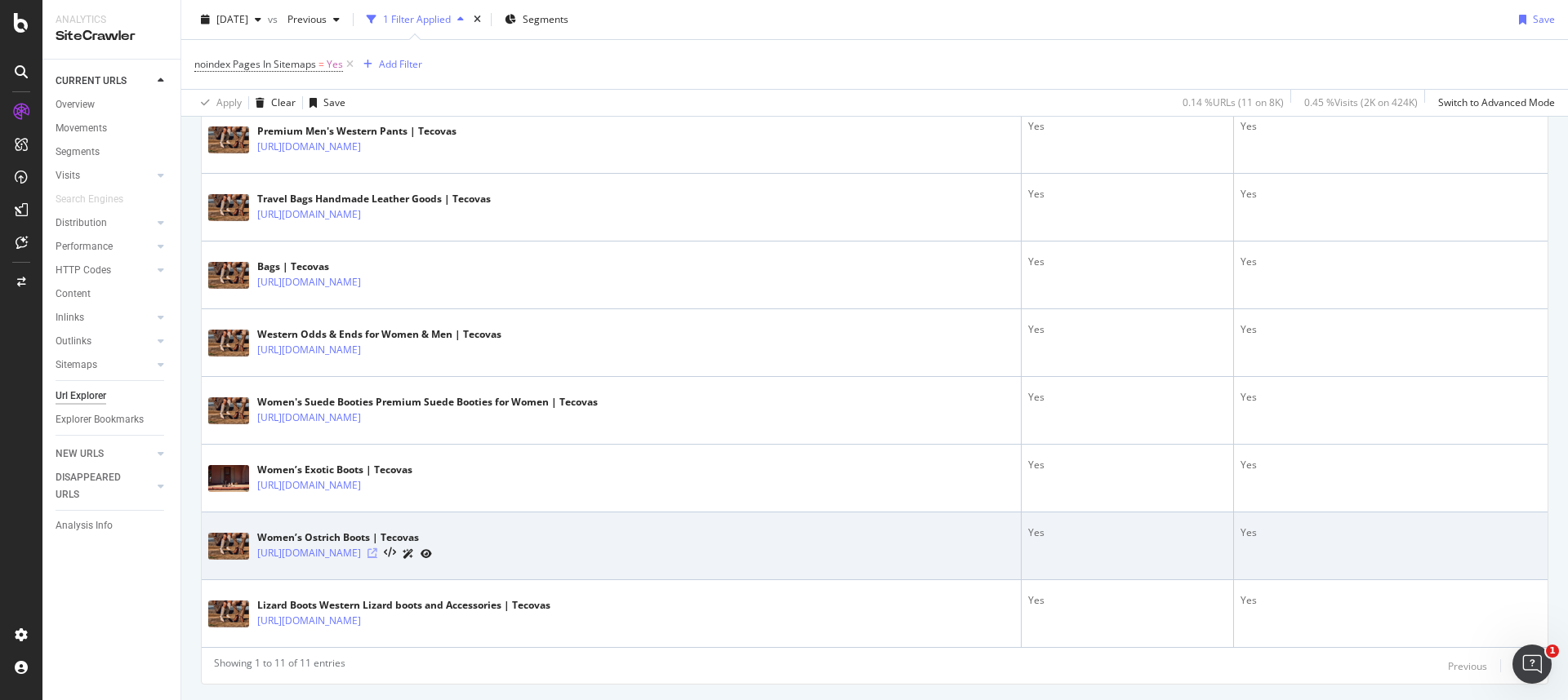
click at [377, 553] on icon at bounding box center [372, 553] width 10 height 10
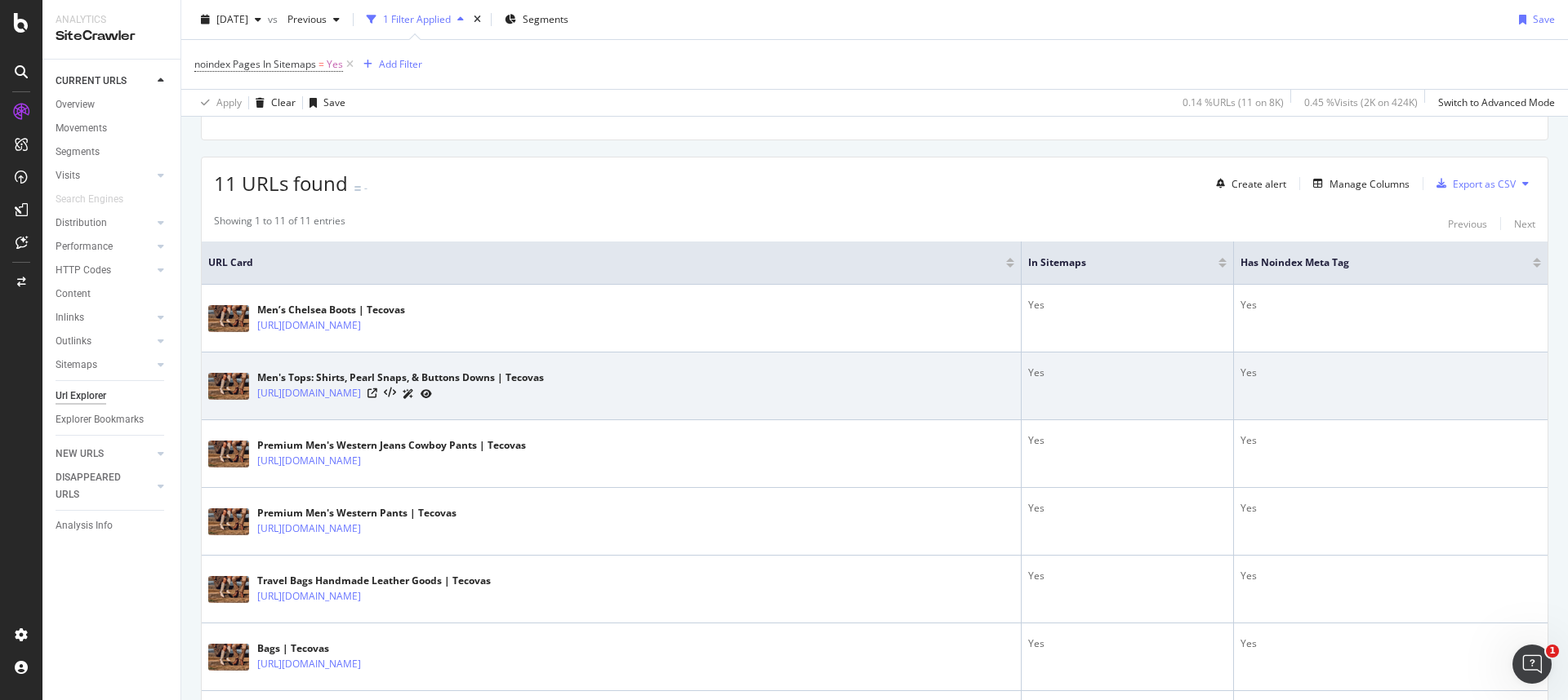
scroll to position [252, 0]
click at [377, 390] on icon at bounding box center [372, 393] width 10 height 10
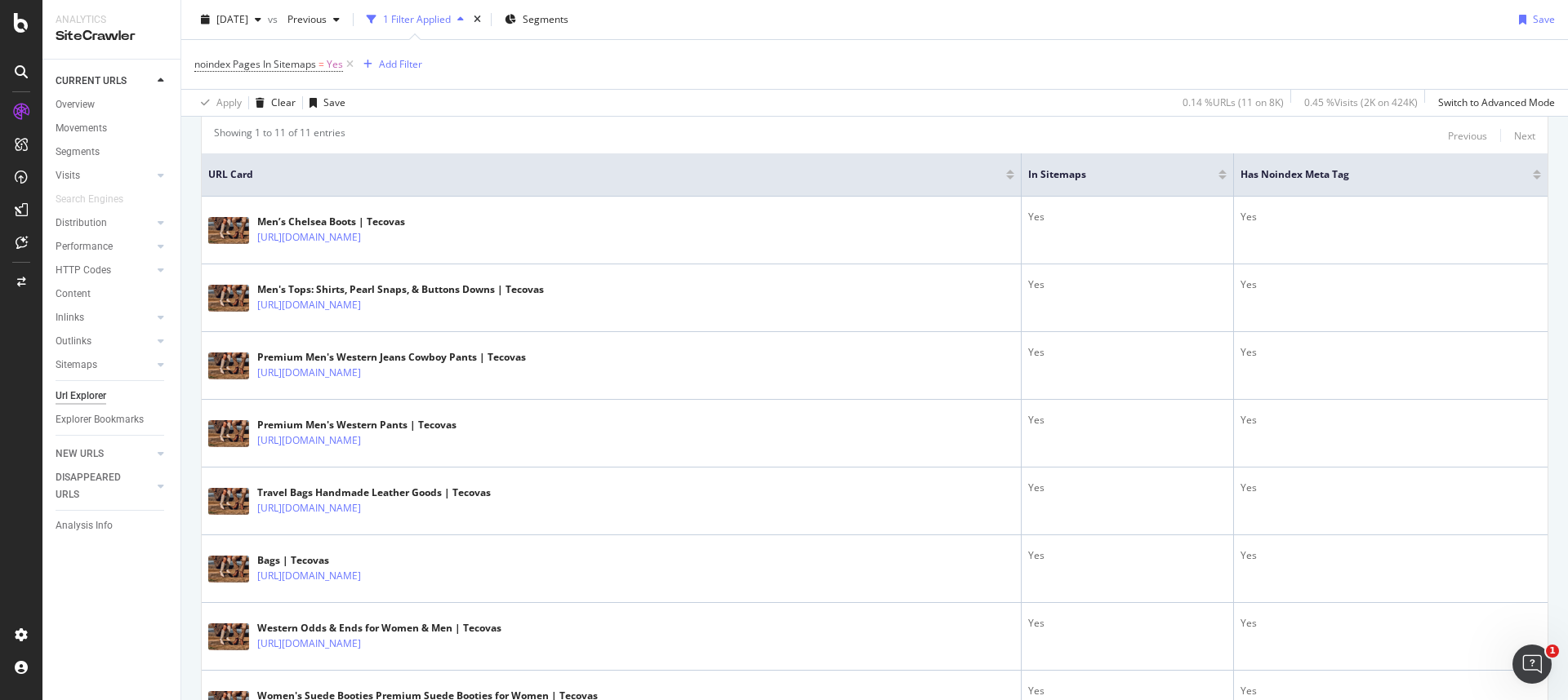
scroll to position [347, 0]
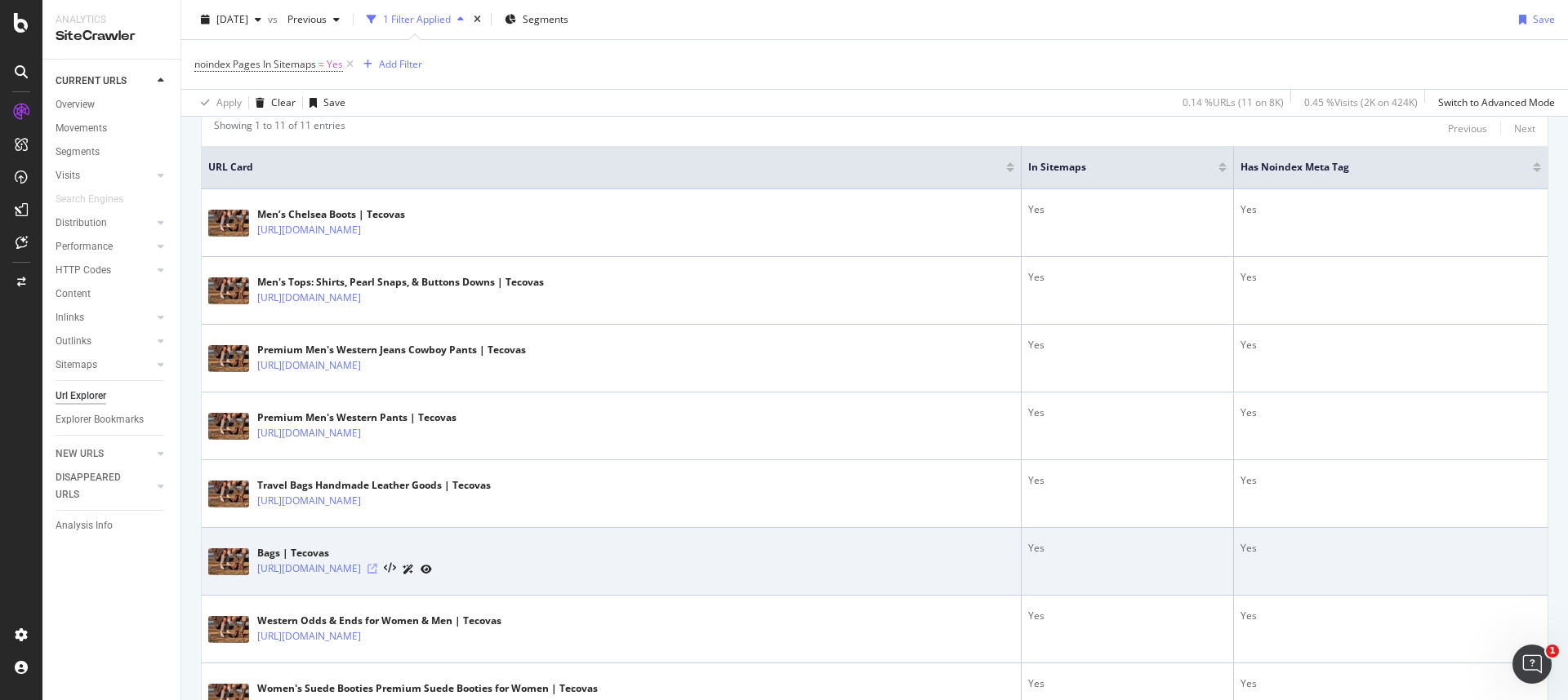
click at [377, 568] on icon at bounding box center [372, 568] width 10 height 10
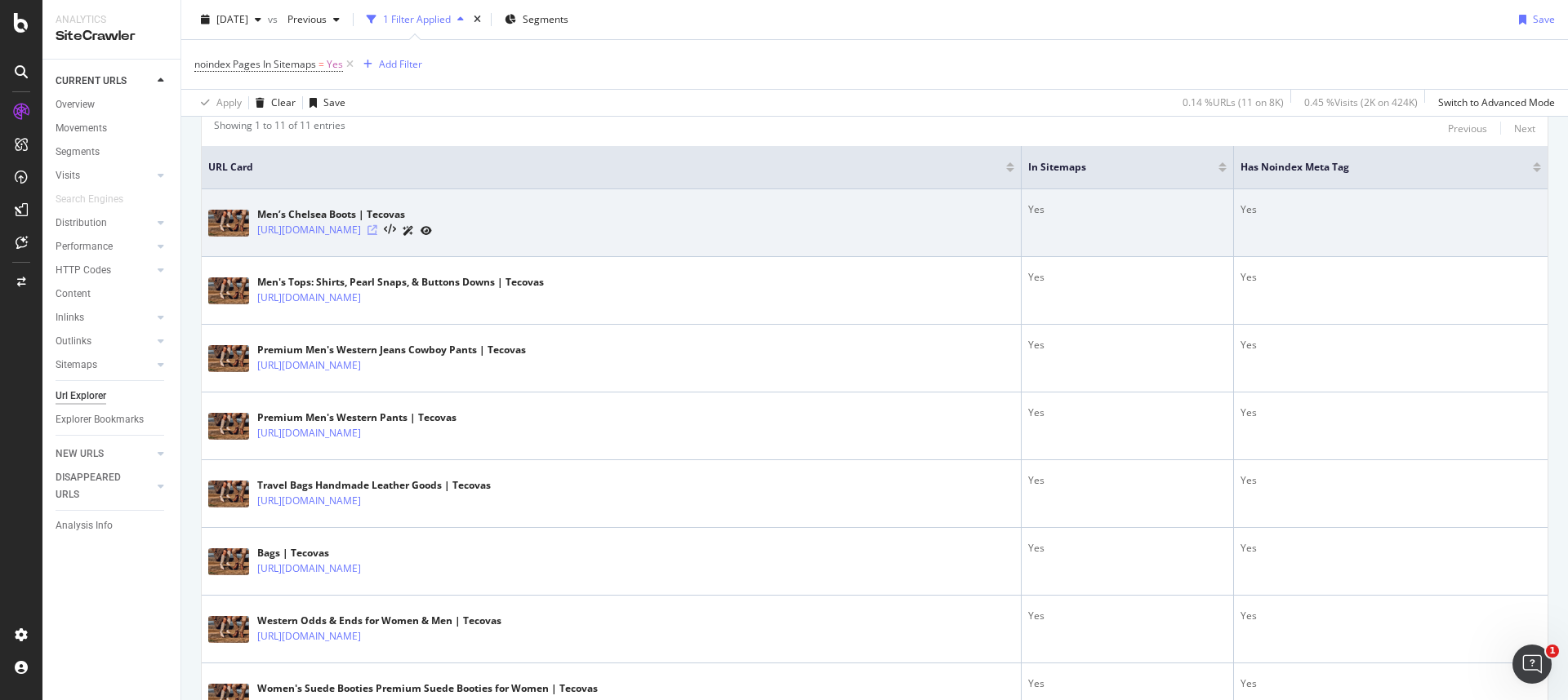
click at [377, 226] on icon at bounding box center [372, 230] width 10 height 10
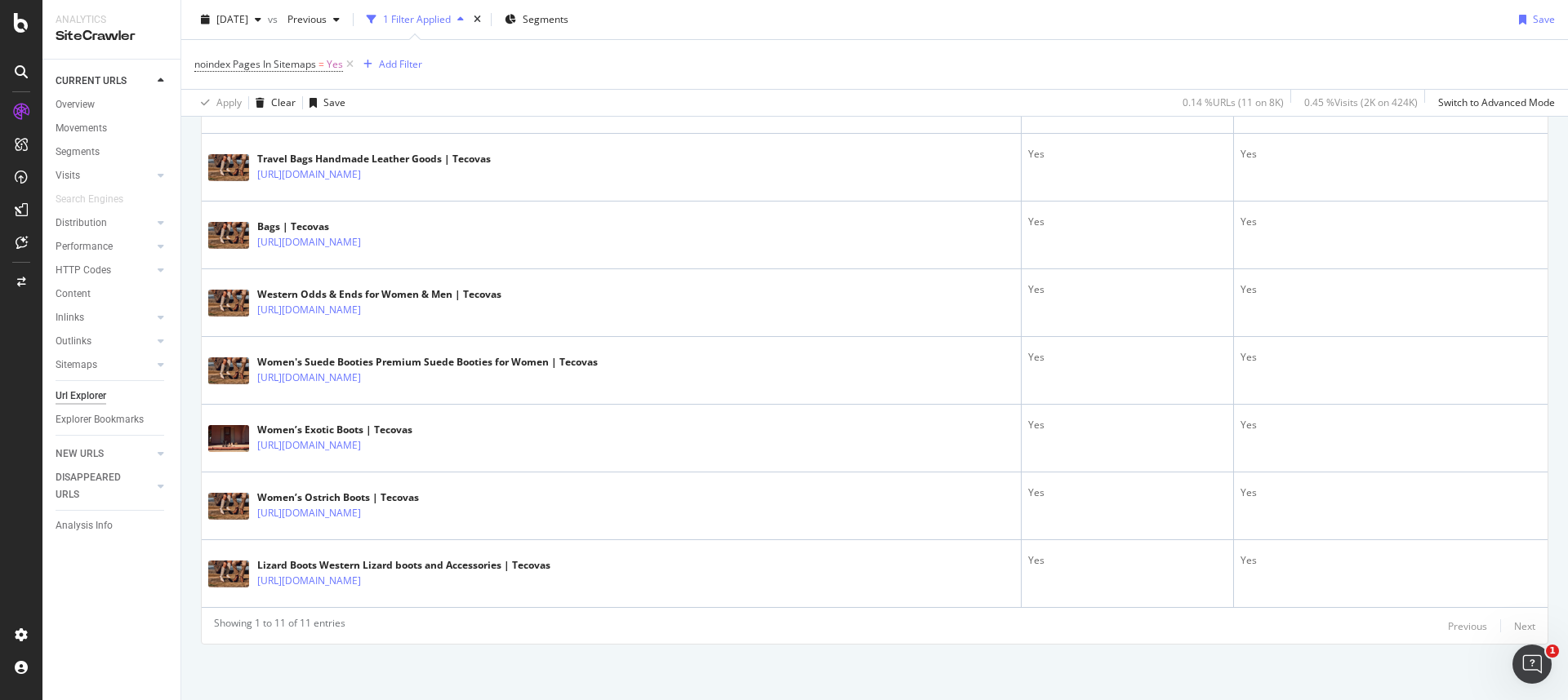
scroll to position [674, 0]
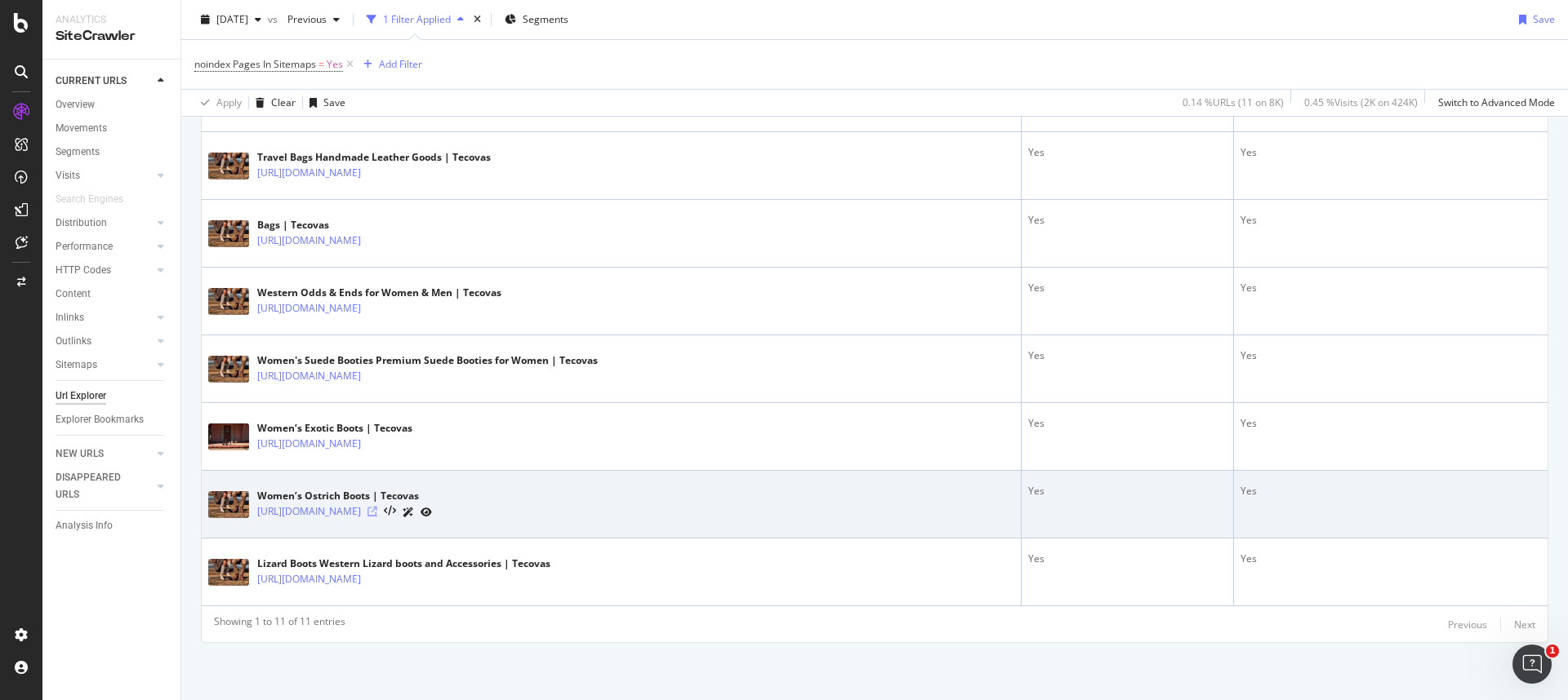
click at [377, 510] on icon at bounding box center [372, 512] width 10 height 10
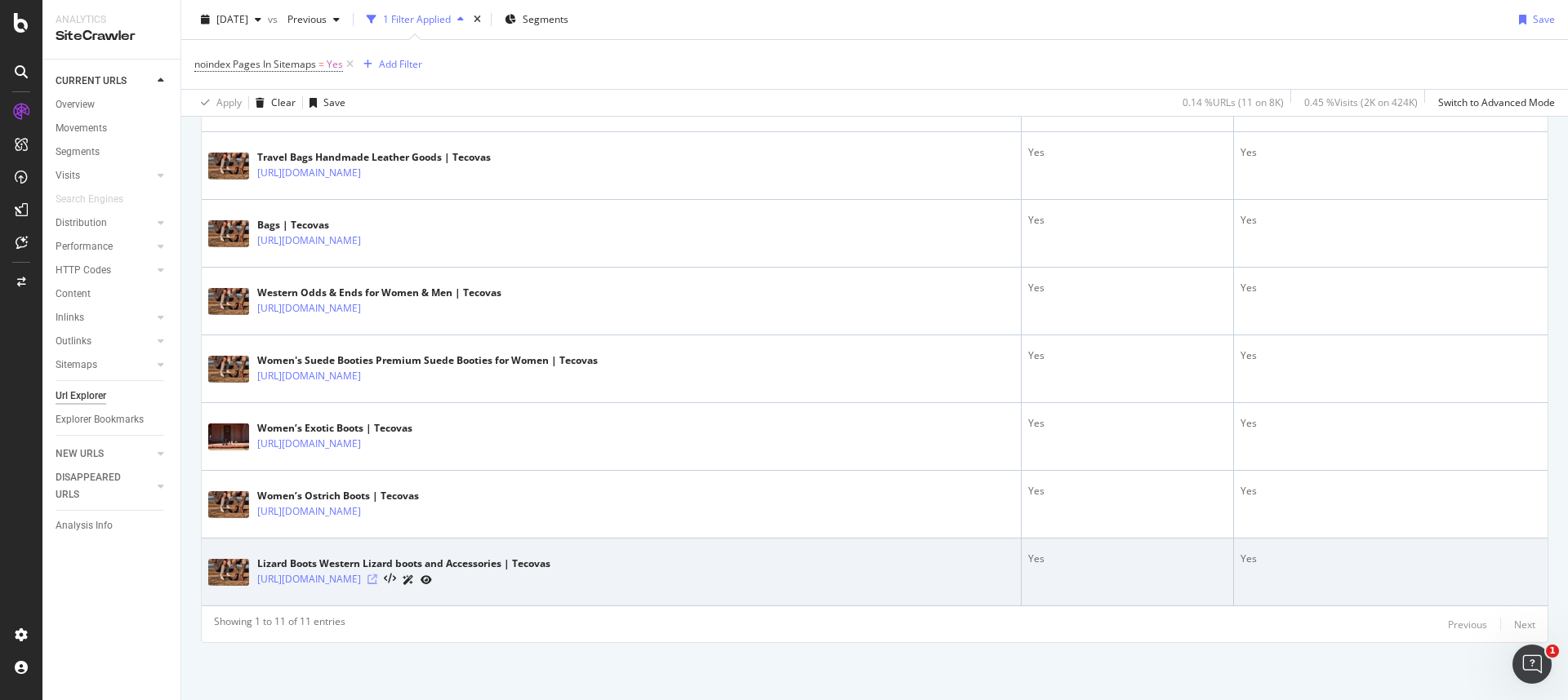
click at [377, 576] on icon at bounding box center [372, 579] width 10 height 10
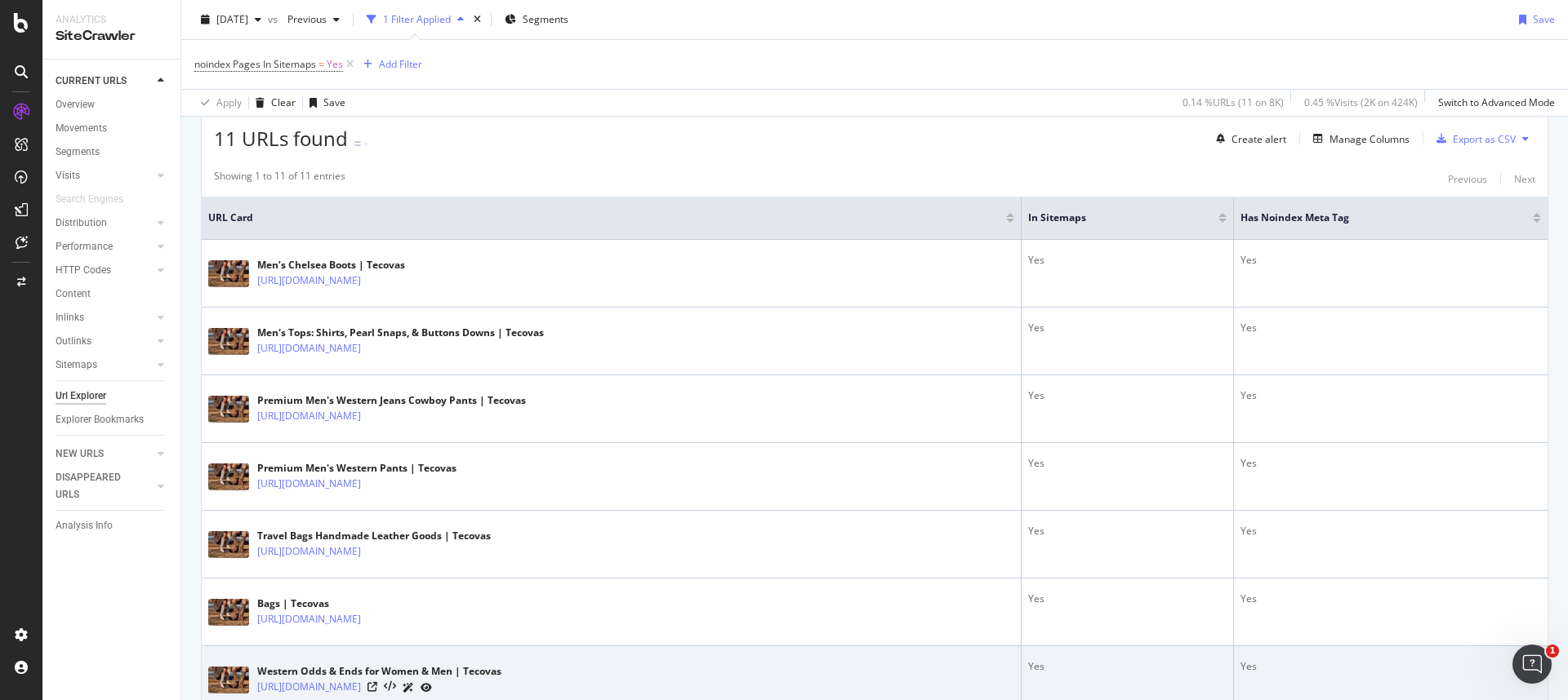
scroll to position [297, 0]
